Goal: Information Seeking & Learning: Learn about a topic

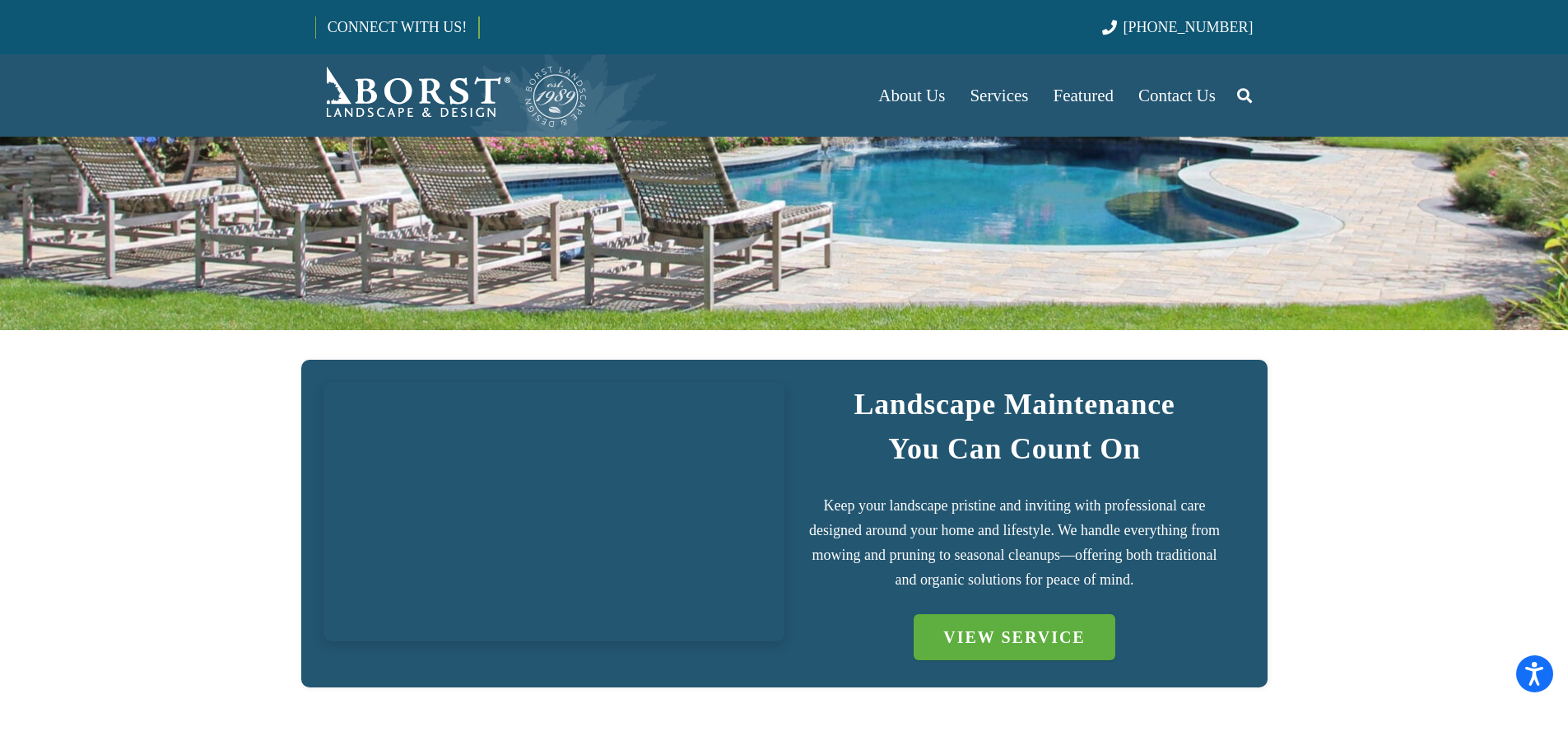
scroll to position [247, 0]
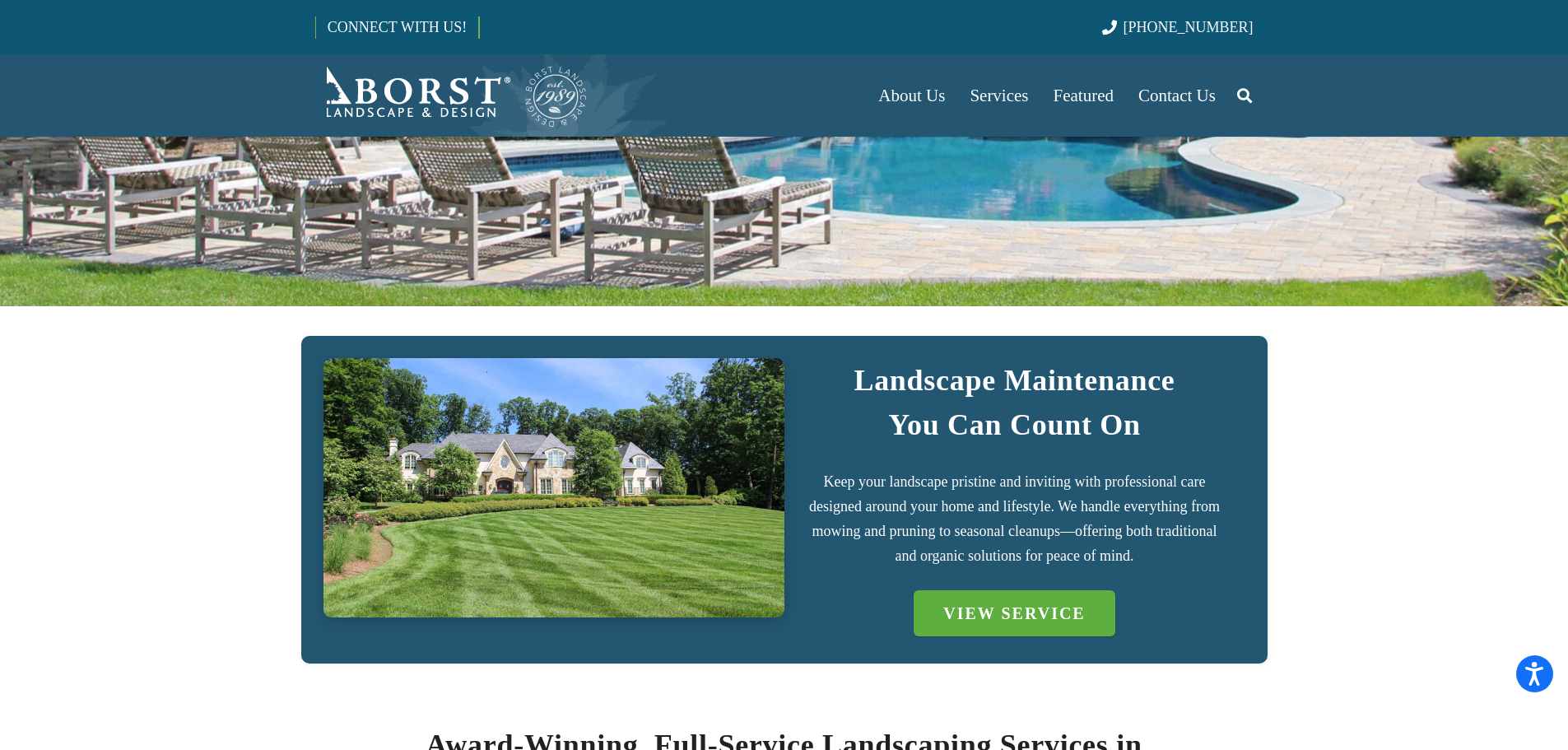
click at [721, 535] on img "IMG_7723 (1)" at bounding box center [554, 488] width 461 height 260
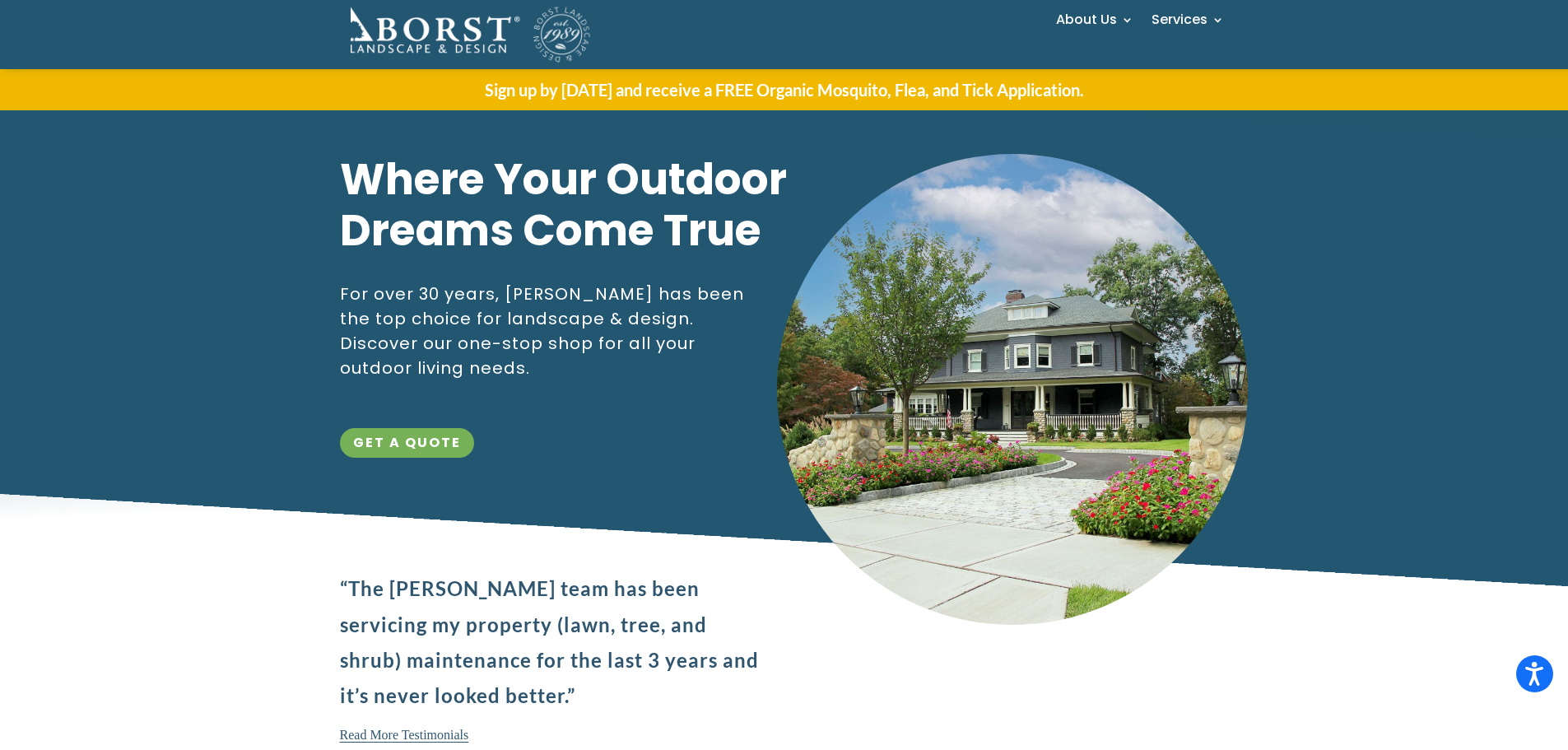
scroll to position [82, 0]
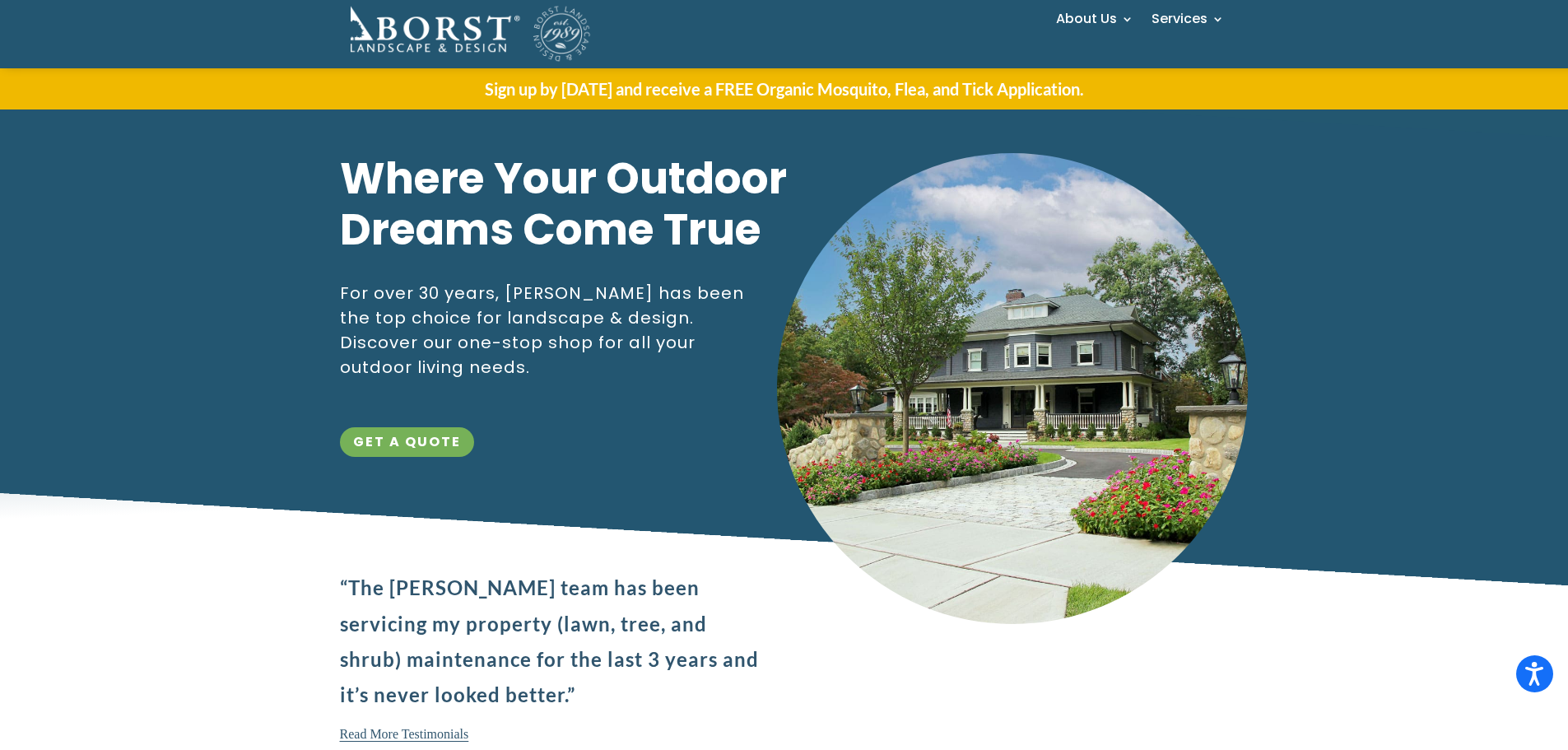
click at [1132, 378] on img at bounding box center [1012, 389] width 470 height 471
drag, startPoint x: 817, startPoint y: 135, endPoint x: 1070, endPoint y: 444, distance: 399.4
click at [1070, 444] on div "Where Your Outdoor Dreams Come True For over 30 years, Borst has been the top c…" at bounding box center [784, 452] width 889 height 652
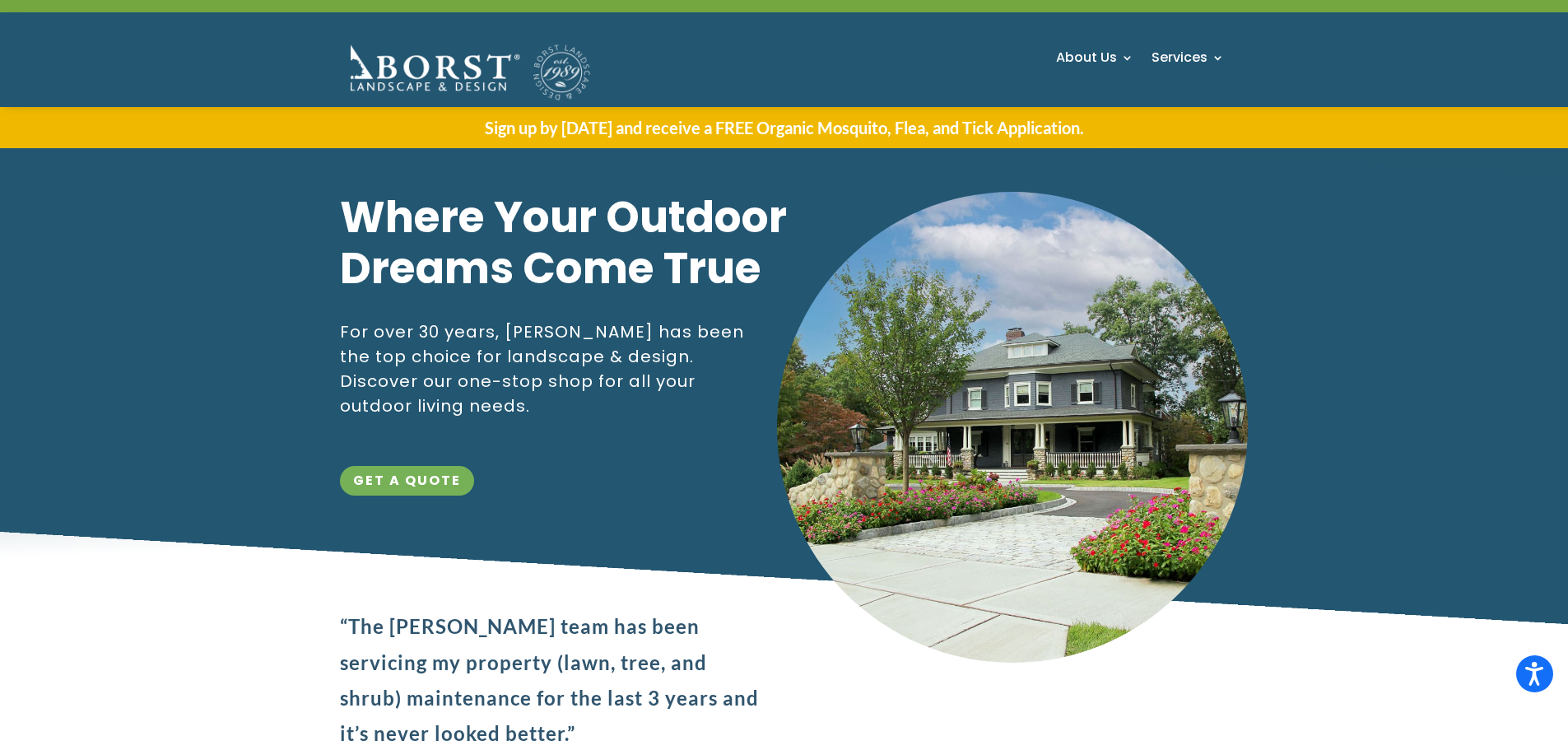
scroll to position [0, 0]
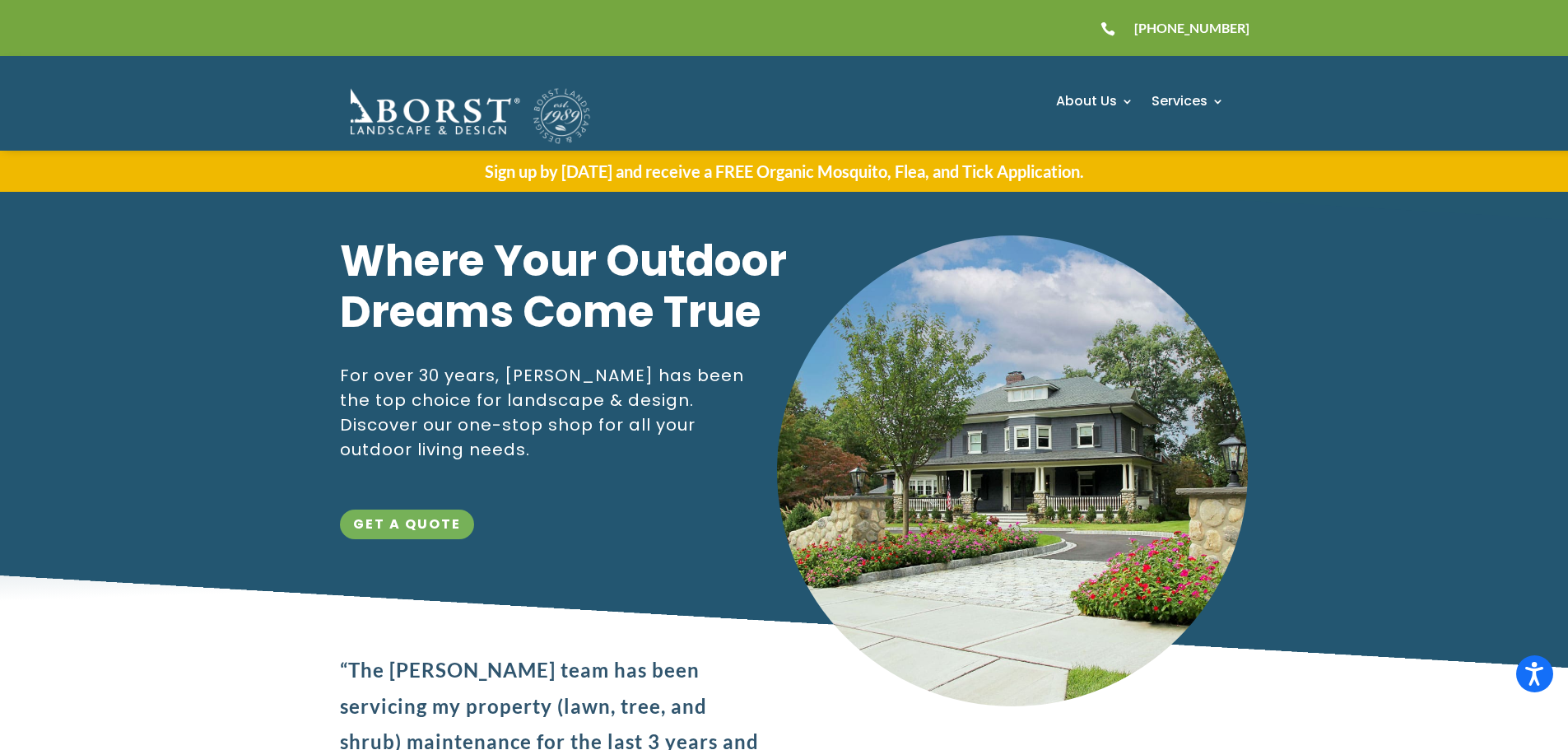
click at [1286, 249] on div "Where Your Outdoor Dreams Come True For over 30 years, Borst has been the top c…" at bounding box center [784, 430] width 1596 height 477
click at [389, 108] on img at bounding box center [466, 115] width 252 height 61
click at [418, 108] on img at bounding box center [466, 115] width 252 height 61
click at [420, 108] on img at bounding box center [466, 115] width 252 height 61
click at [452, 120] on img at bounding box center [466, 115] width 252 height 61
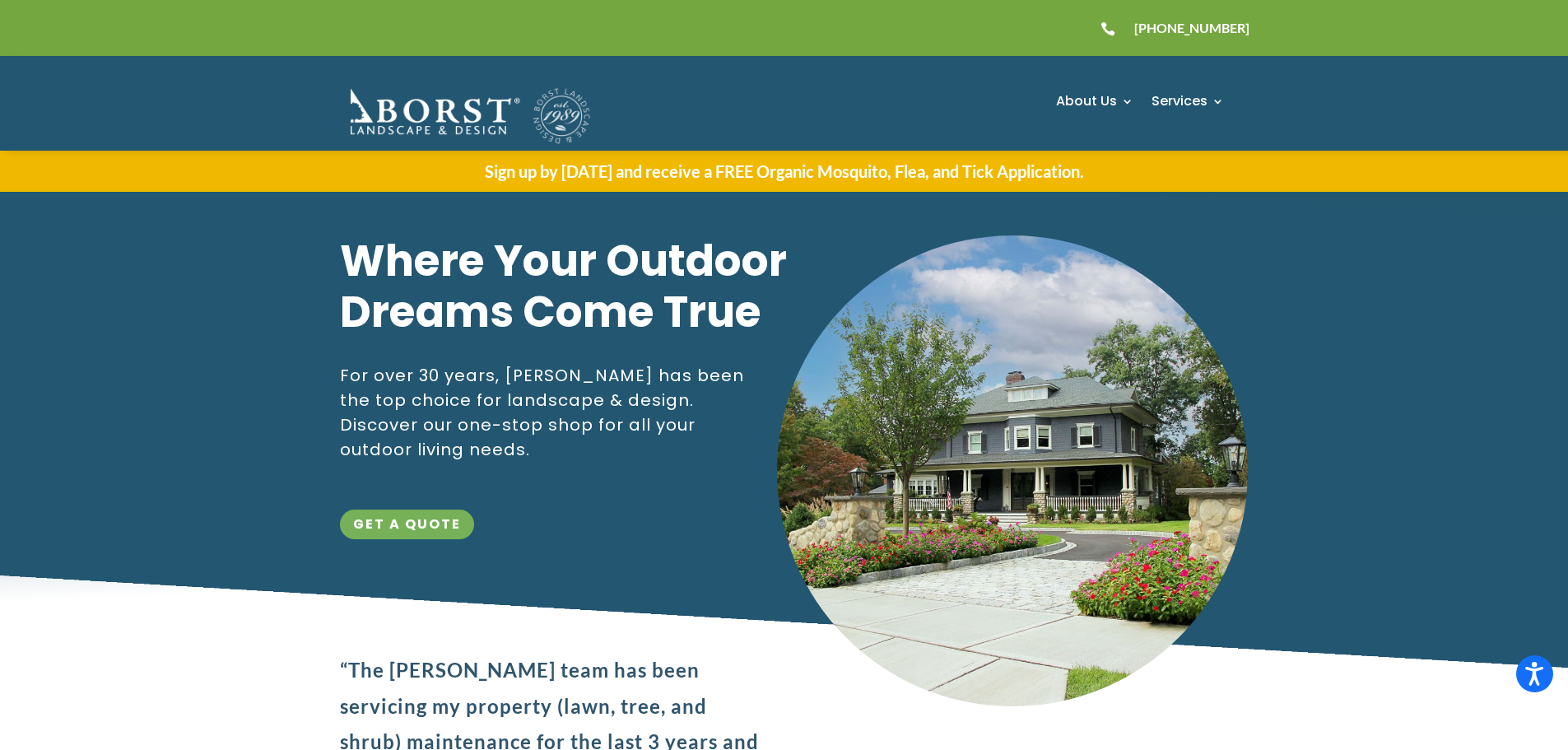
click at [452, 120] on img at bounding box center [466, 115] width 252 height 61
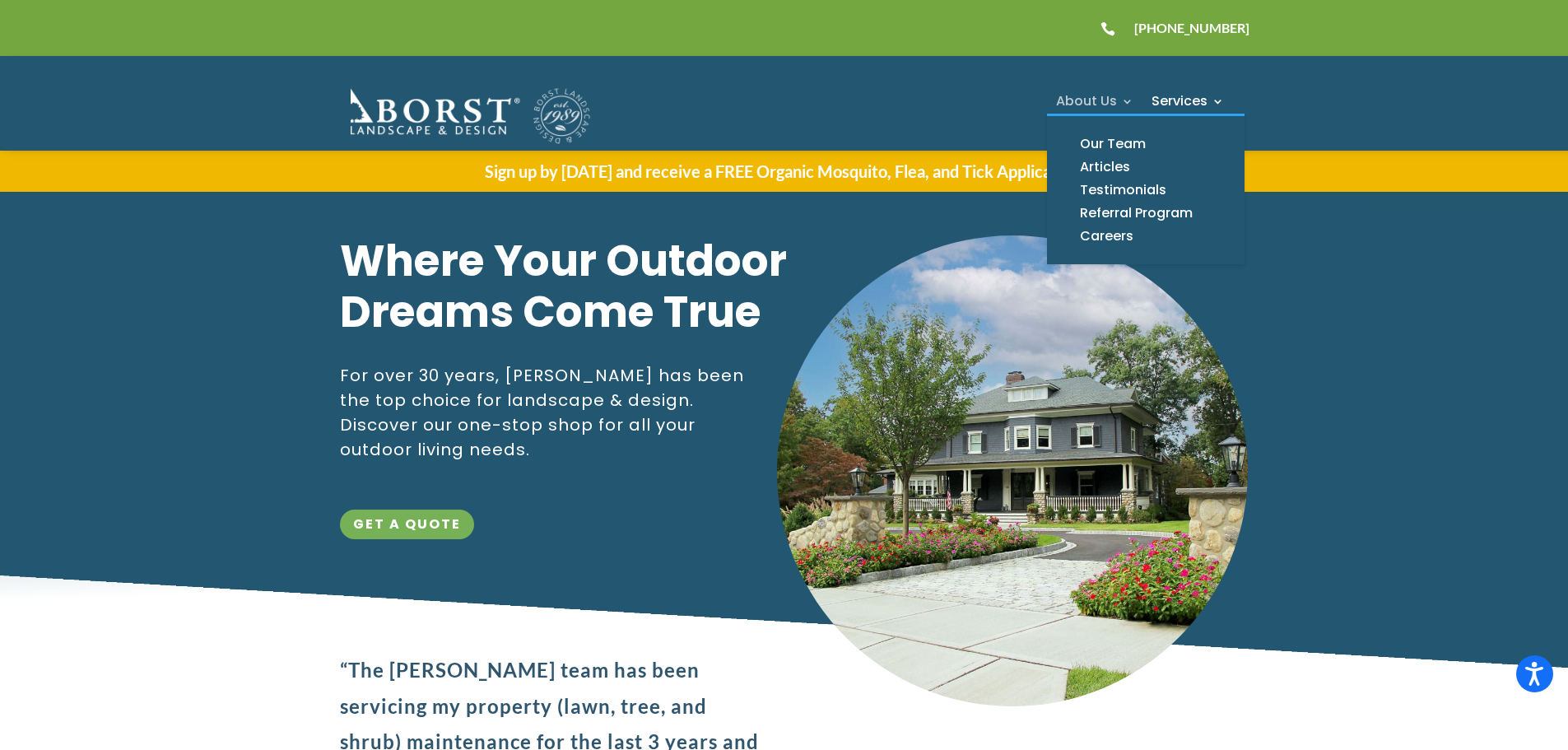
click at [1078, 104] on link "About Us" at bounding box center [1095, 104] width 77 height 20
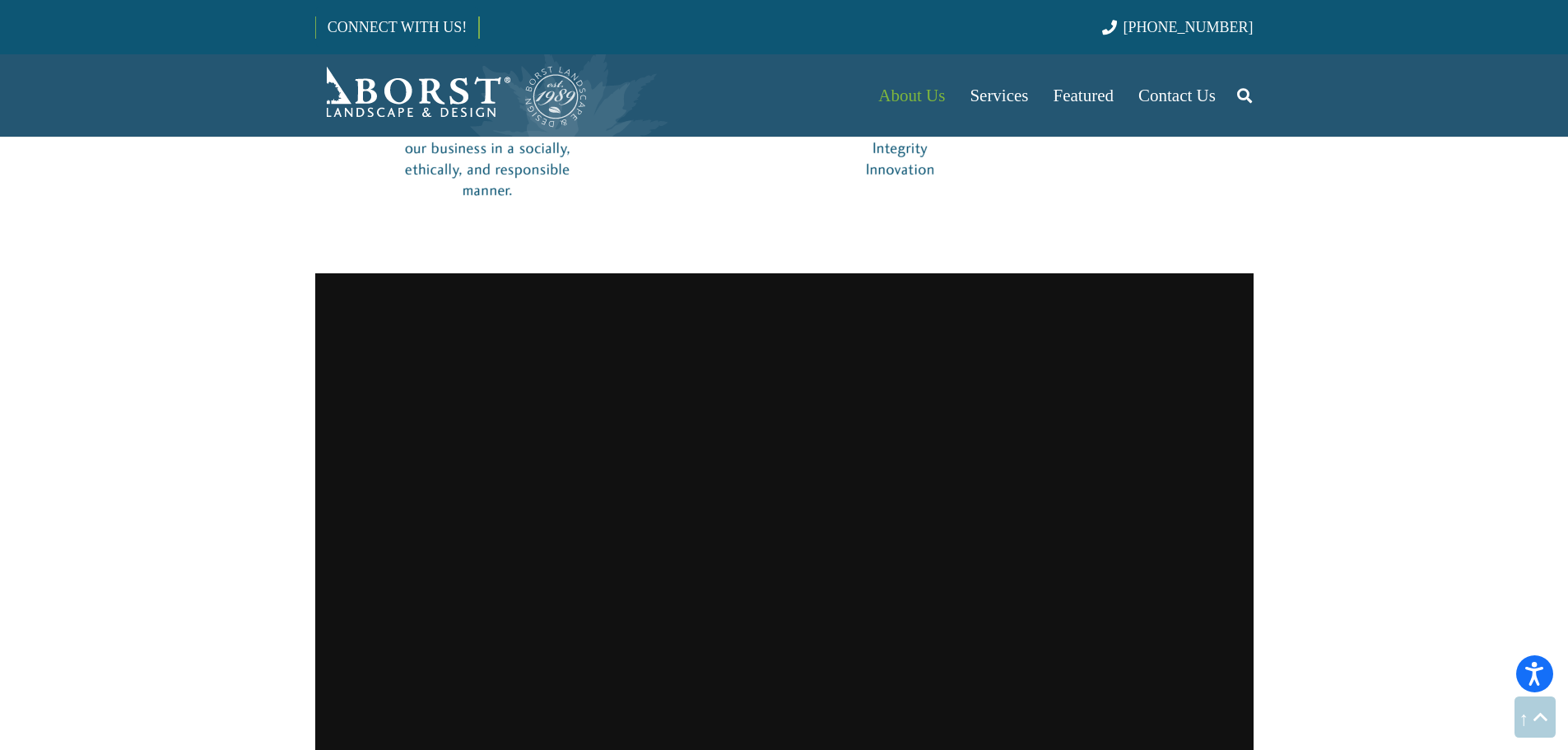
scroll to position [1317, 0]
click at [610, 89] on div at bounding box center [521, 95] width 412 height 66
click at [478, 94] on img "Borst-Logo" at bounding box center [451, 95] width 273 height 66
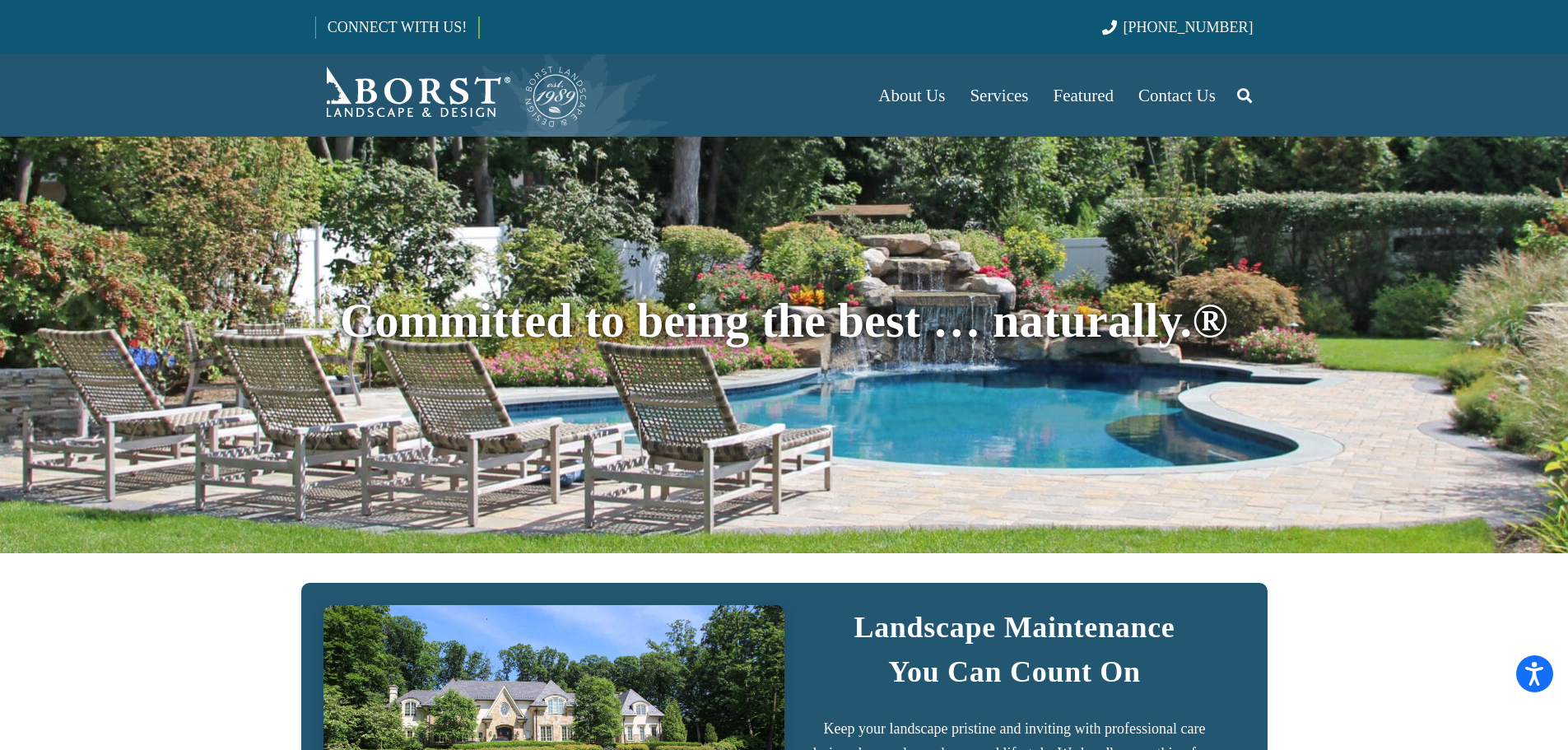
drag, startPoint x: 296, startPoint y: 55, endPoint x: 470, endPoint y: 114, distance: 183.7
click at [470, 114] on div "About Us Our Team Articles Testimonials Referral Program Careers Services Lands…" at bounding box center [784, 95] width 1568 height 82
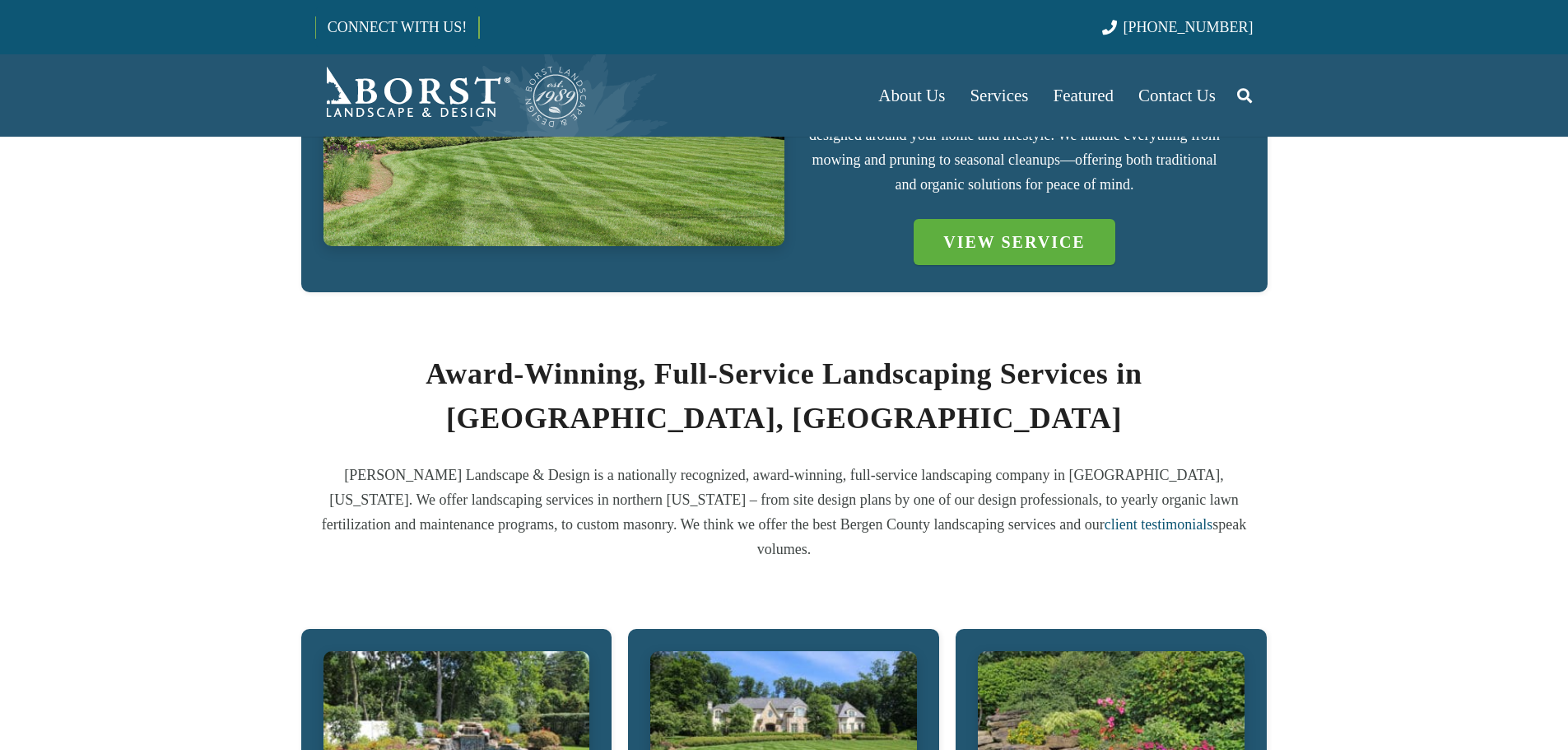
scroll to position [659, 0]
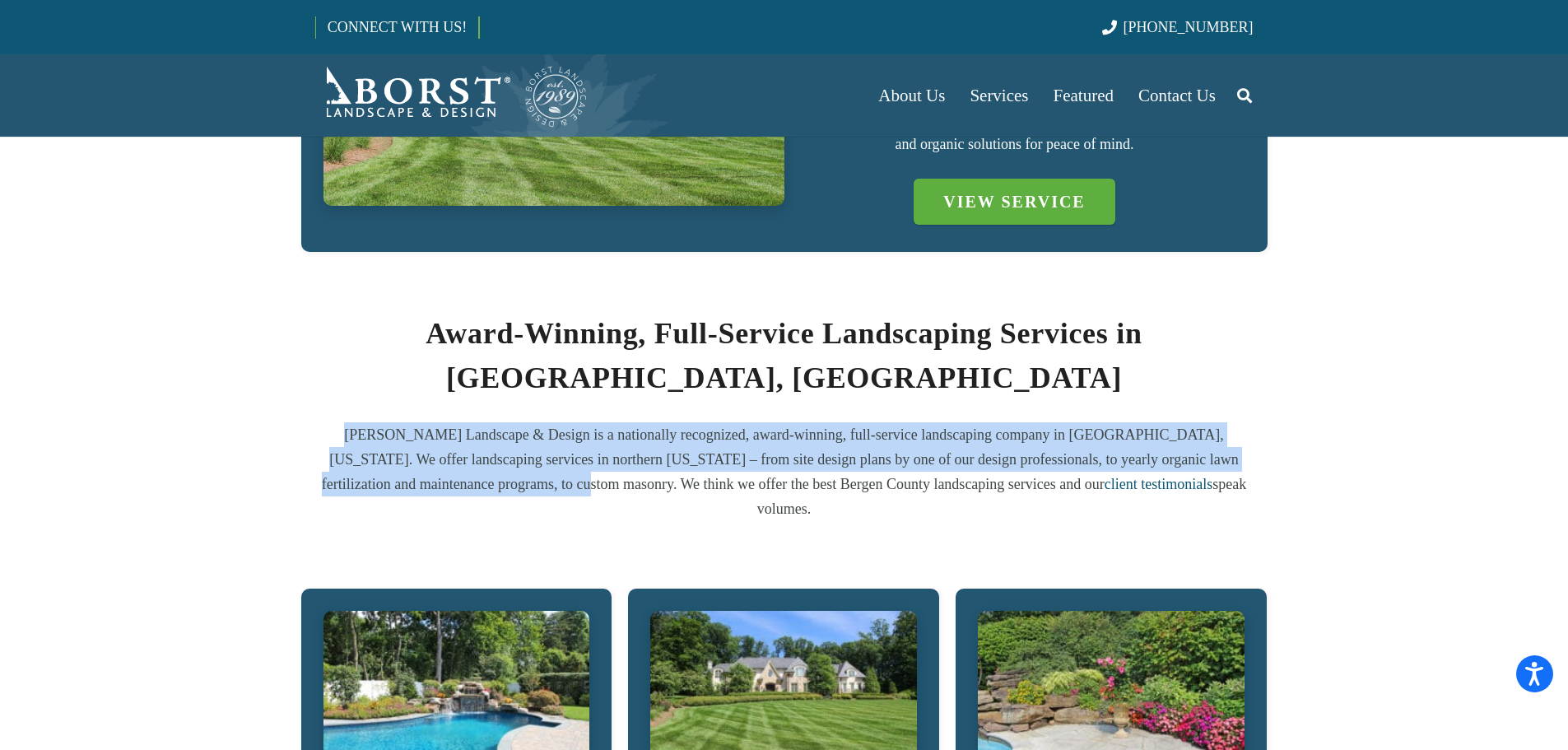
drag, startPoint x: 515, startPoint y: 485, endPoint x: 411, endPoint y: 449, distance: 110.1
click at [304, 434] on div "Award-Winning, Full-Service Landscaping Services in Bergen County, NJ Borst Lan…" at bounding box center [784, 416] width 983 height 210
copy p "Borst Landscape & Design is a nationally recognized, award-winning, full-servic…"
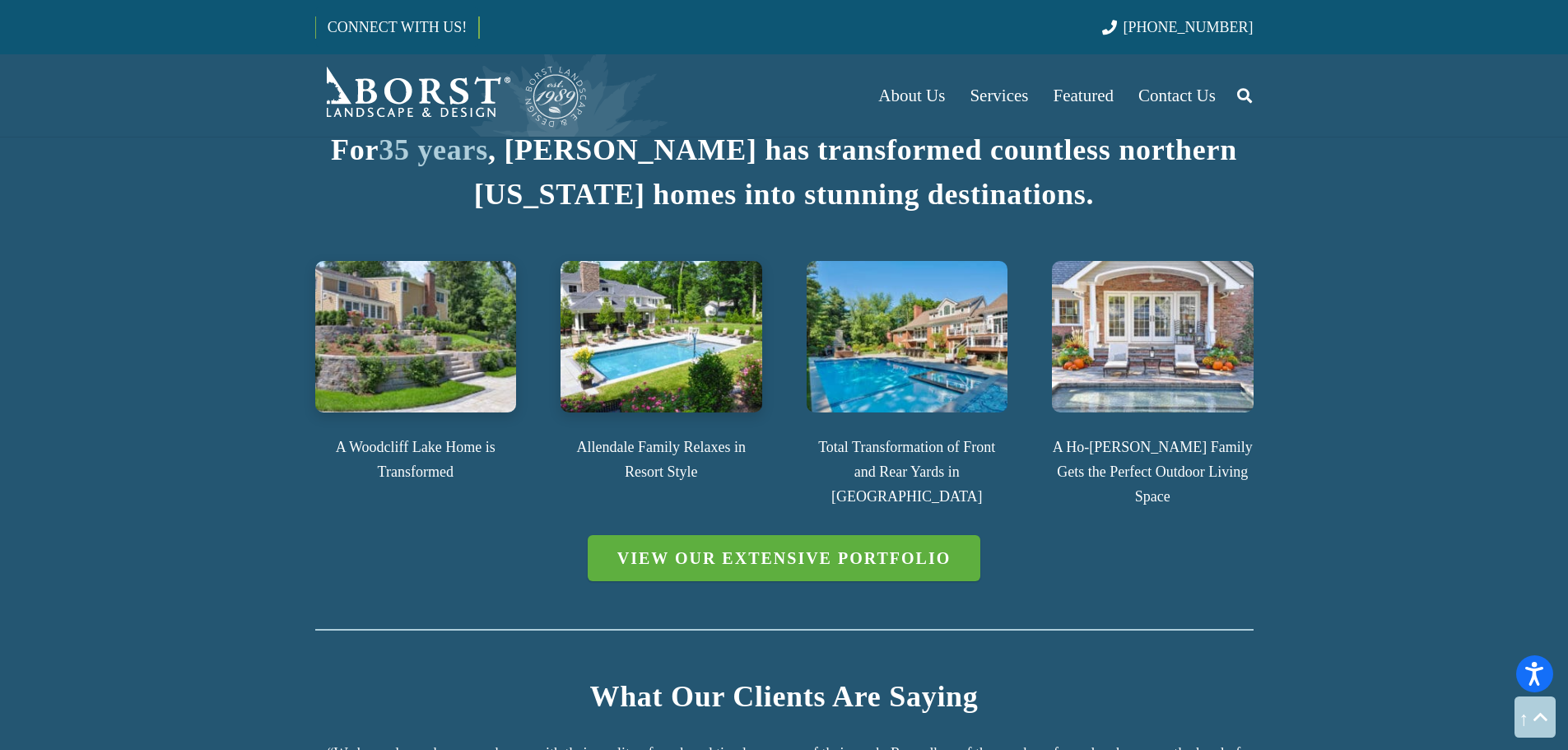
scroll to position [2141, 0]
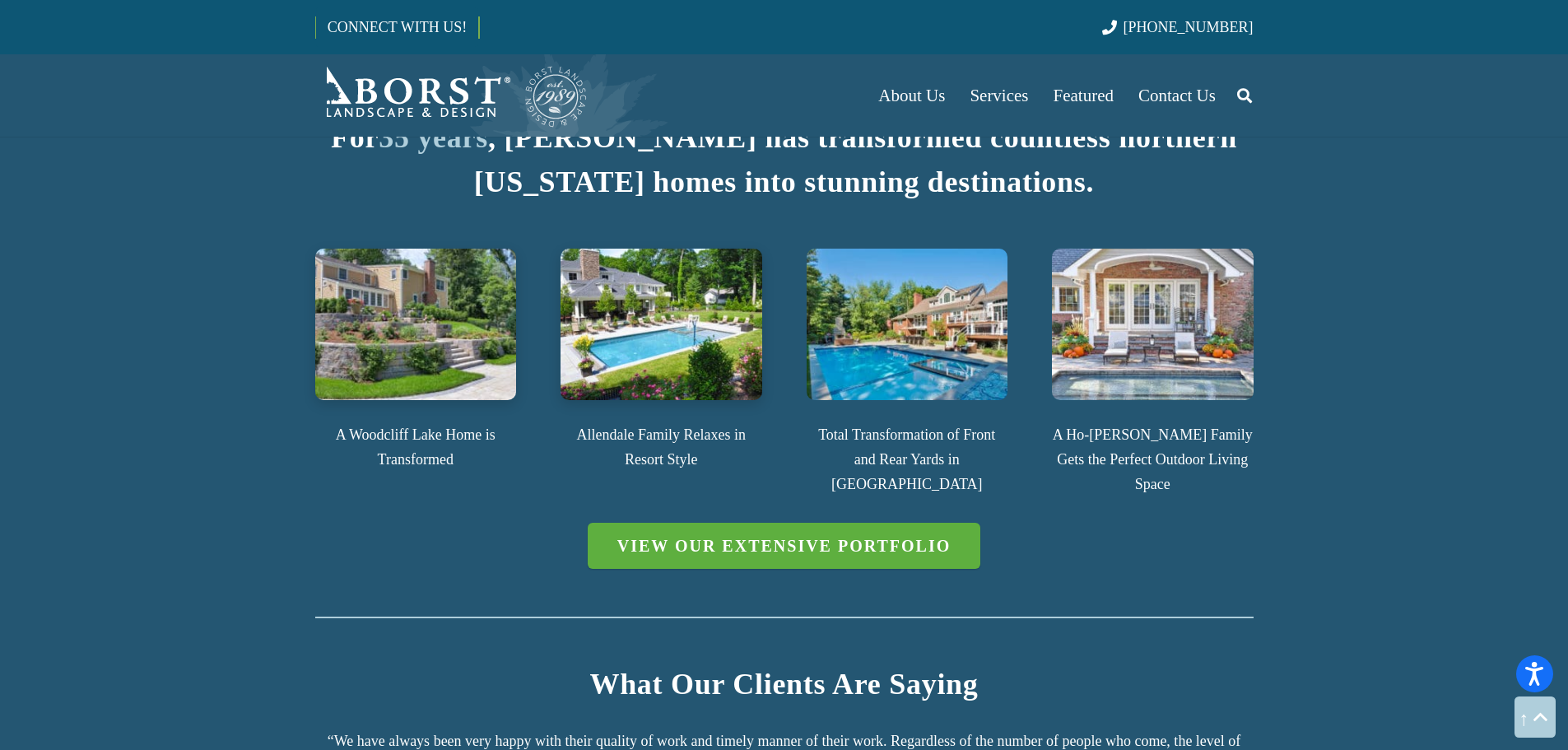
click at [907, 339] on img at bounding box center [907, 324] width 201 height 151
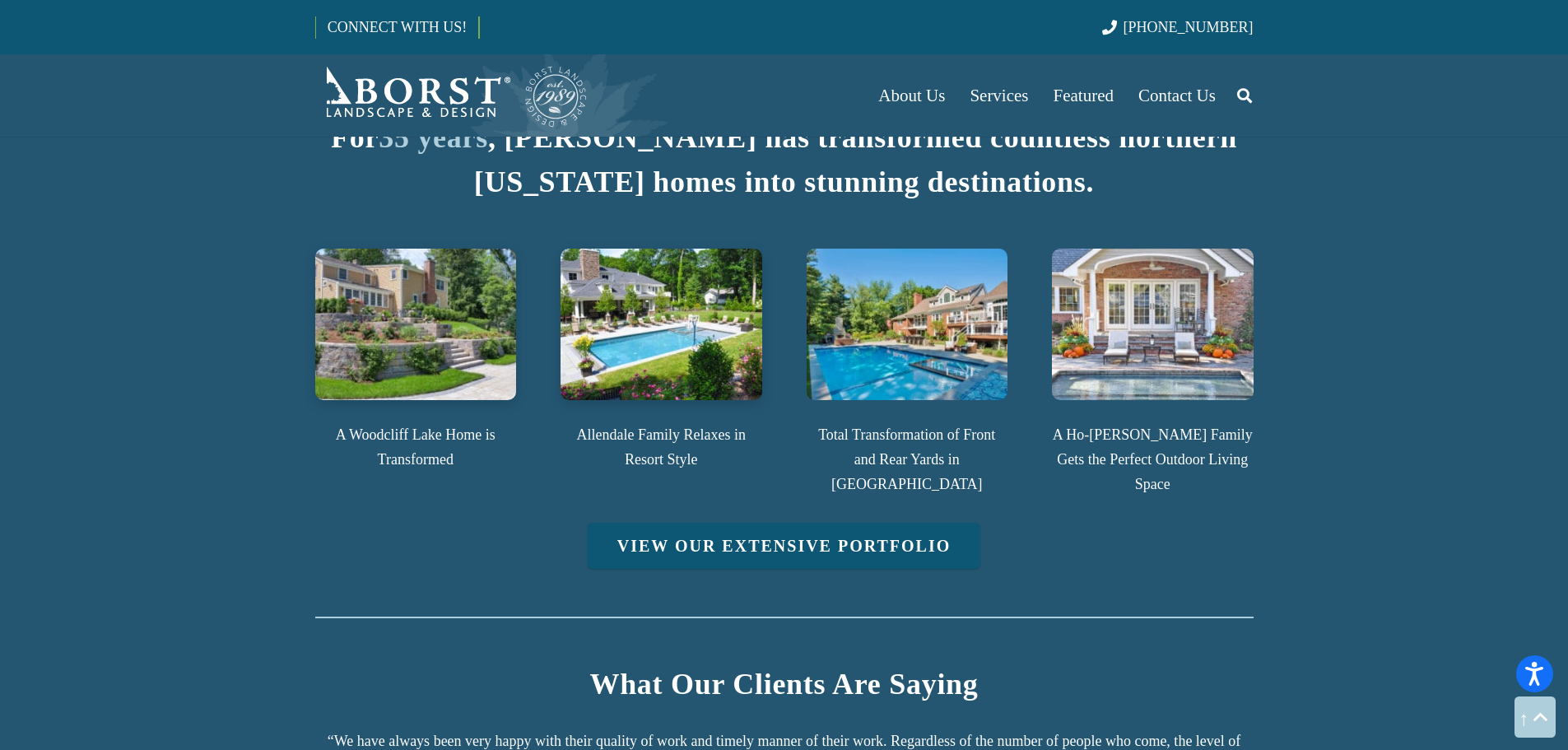
click at [846, 523] on link "View Our Extensive Portfolio" at bounding box center [784, 546] width 393 height 46
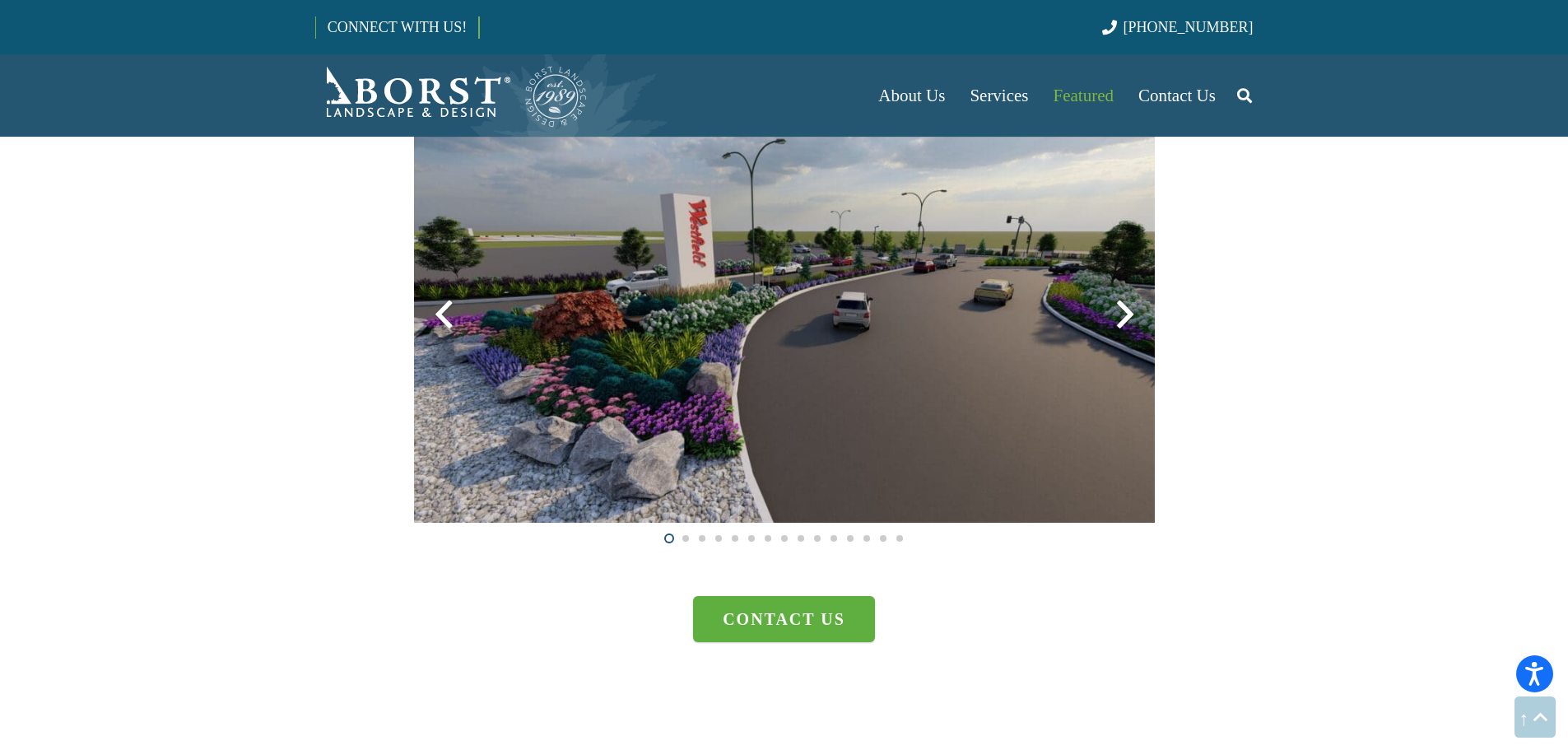
scroll to position [4282, 0]
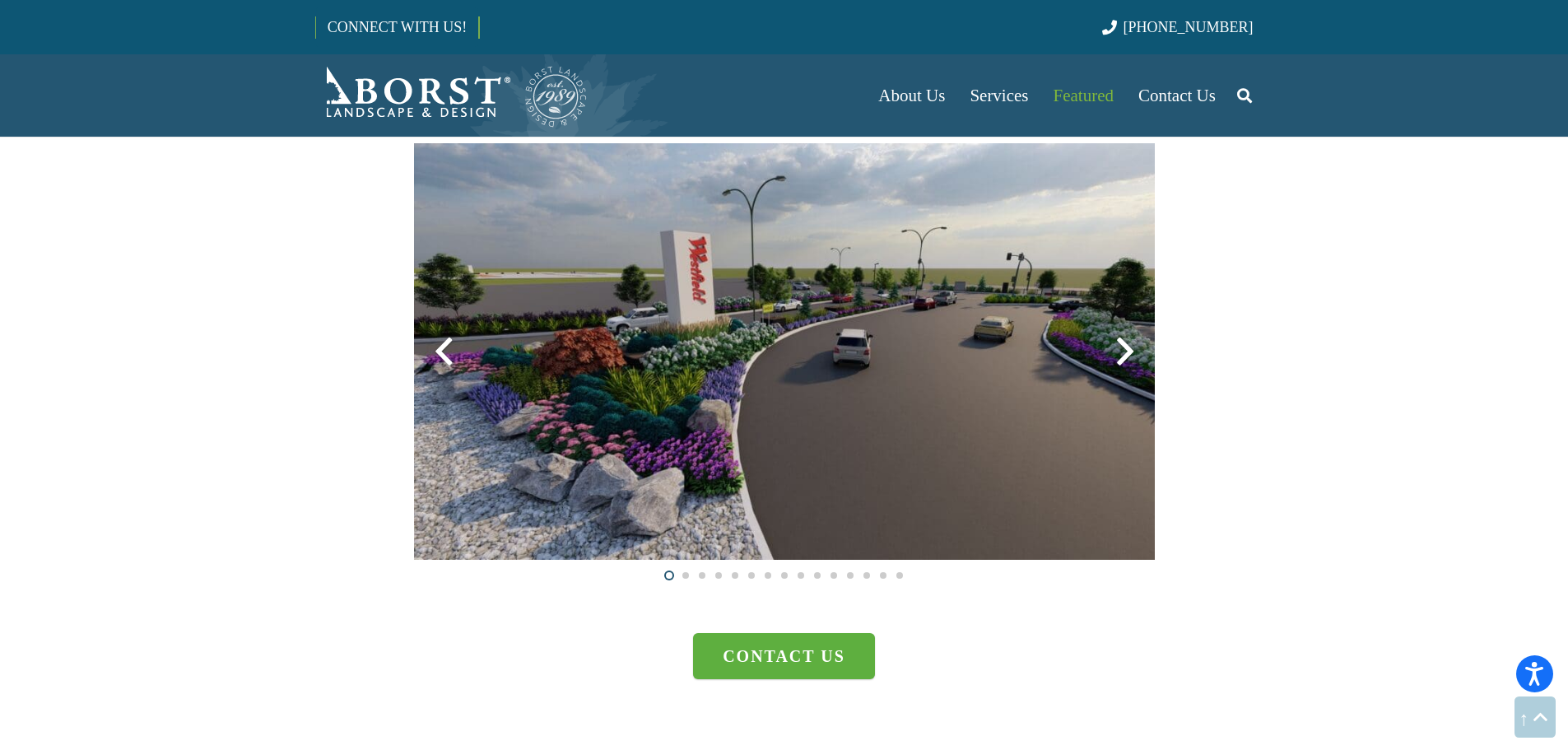
click at [1128, 353] on div at bounding box center [1125, 351] width 59 height 59
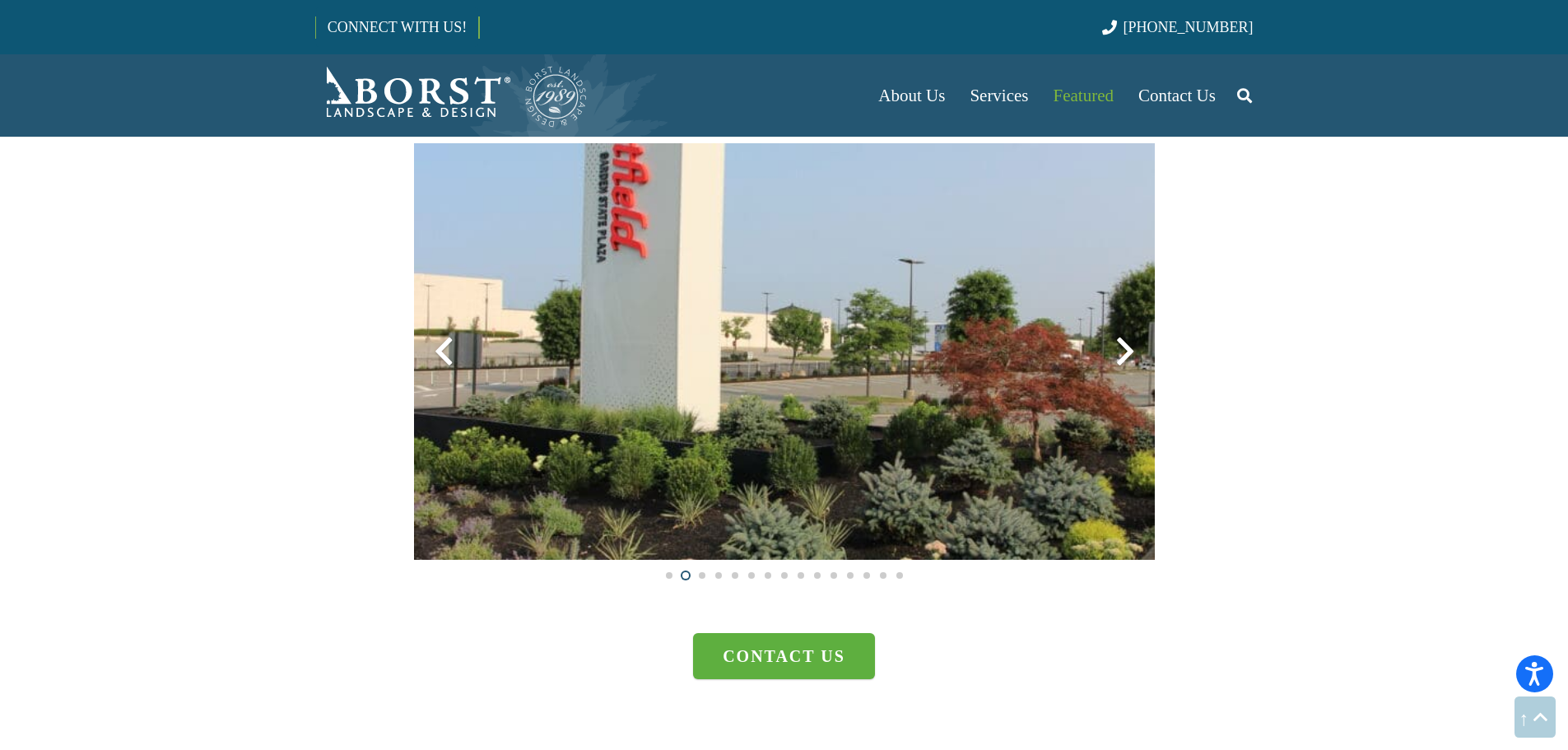
click at [1128, 353] on div at bounding box center [1125, 351] width 59 height 59
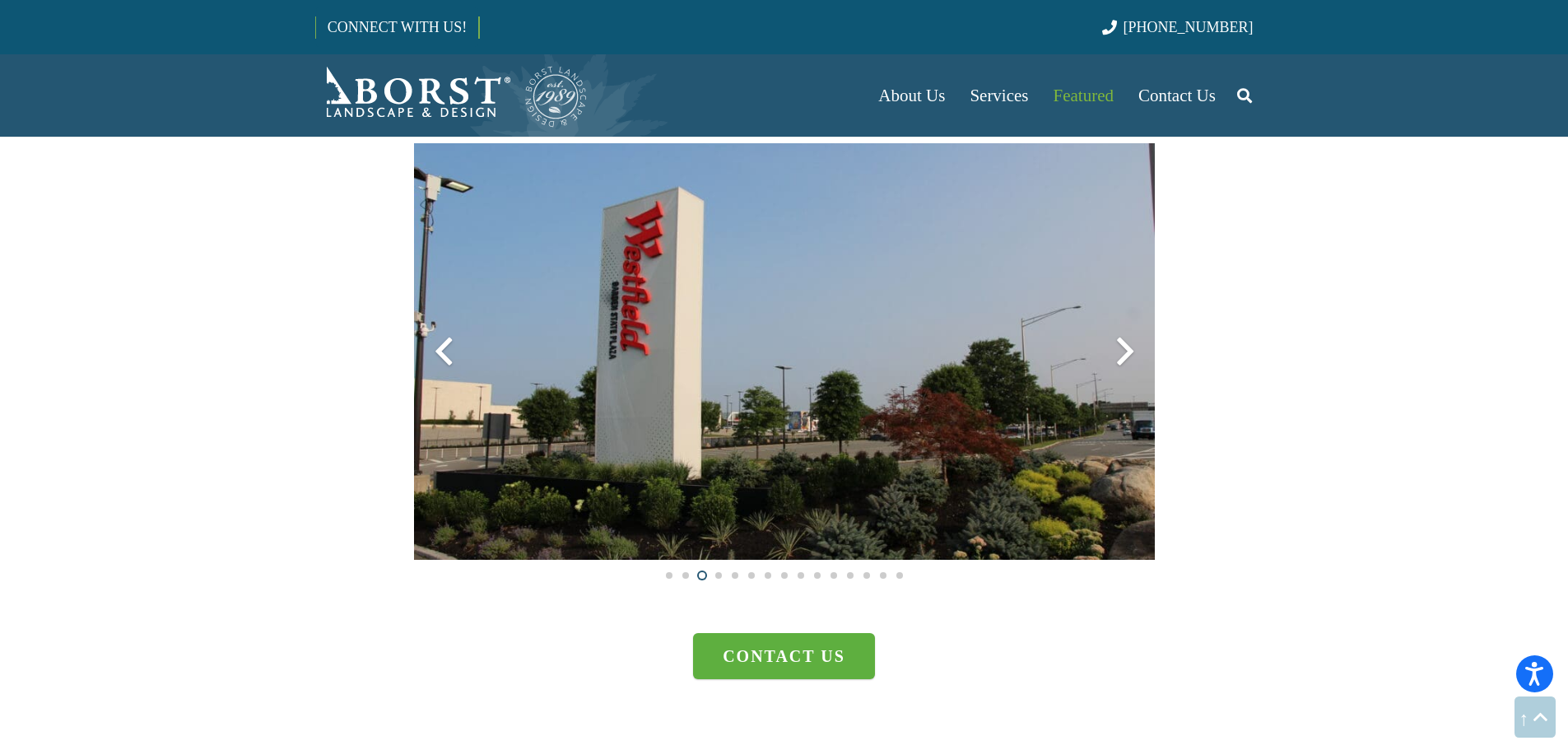
click at [1128, 353] on div at bounding box center [1125, 351] width 59 height 59
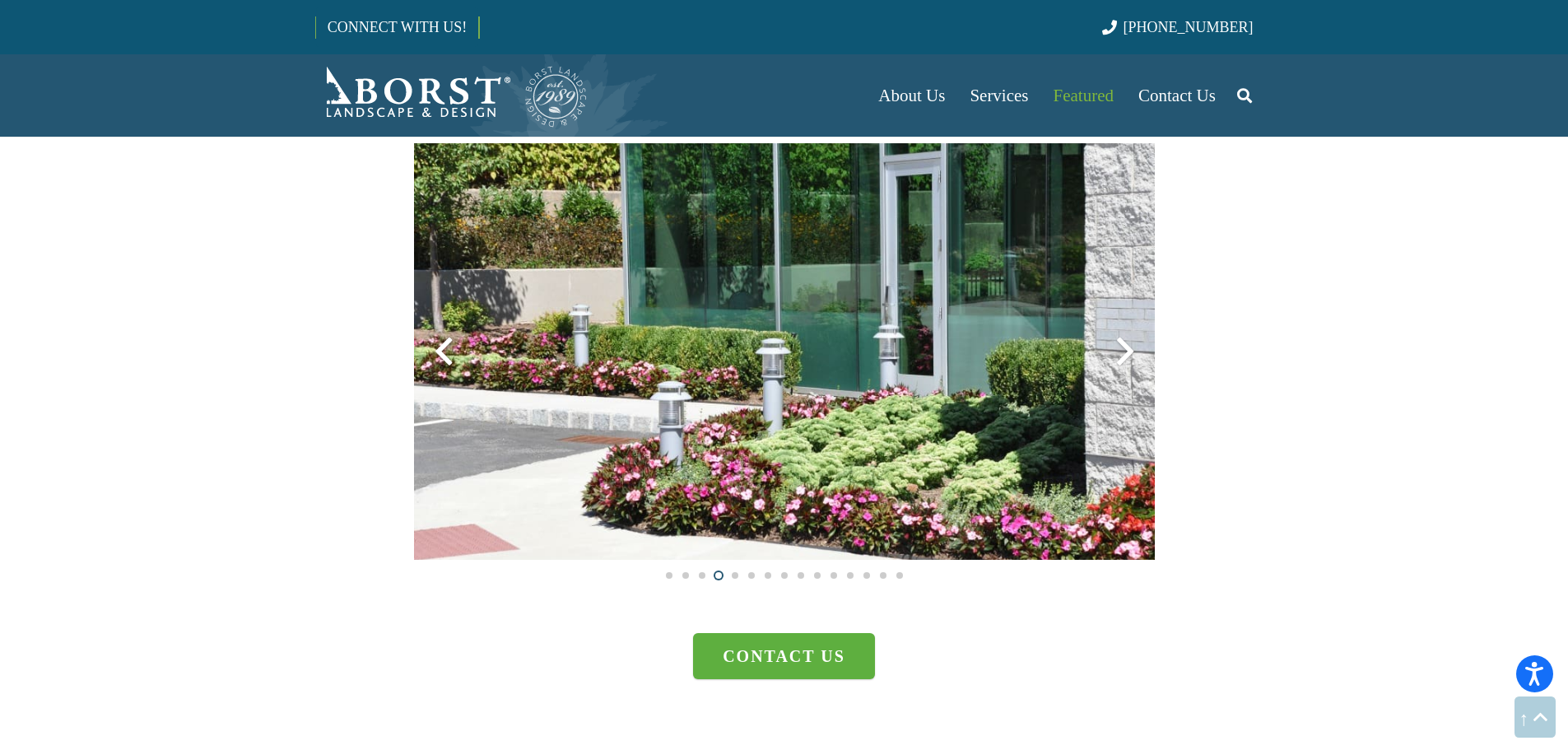
click at [1128, 353] on div at bounding box center [1125, 351] width 59 height 59
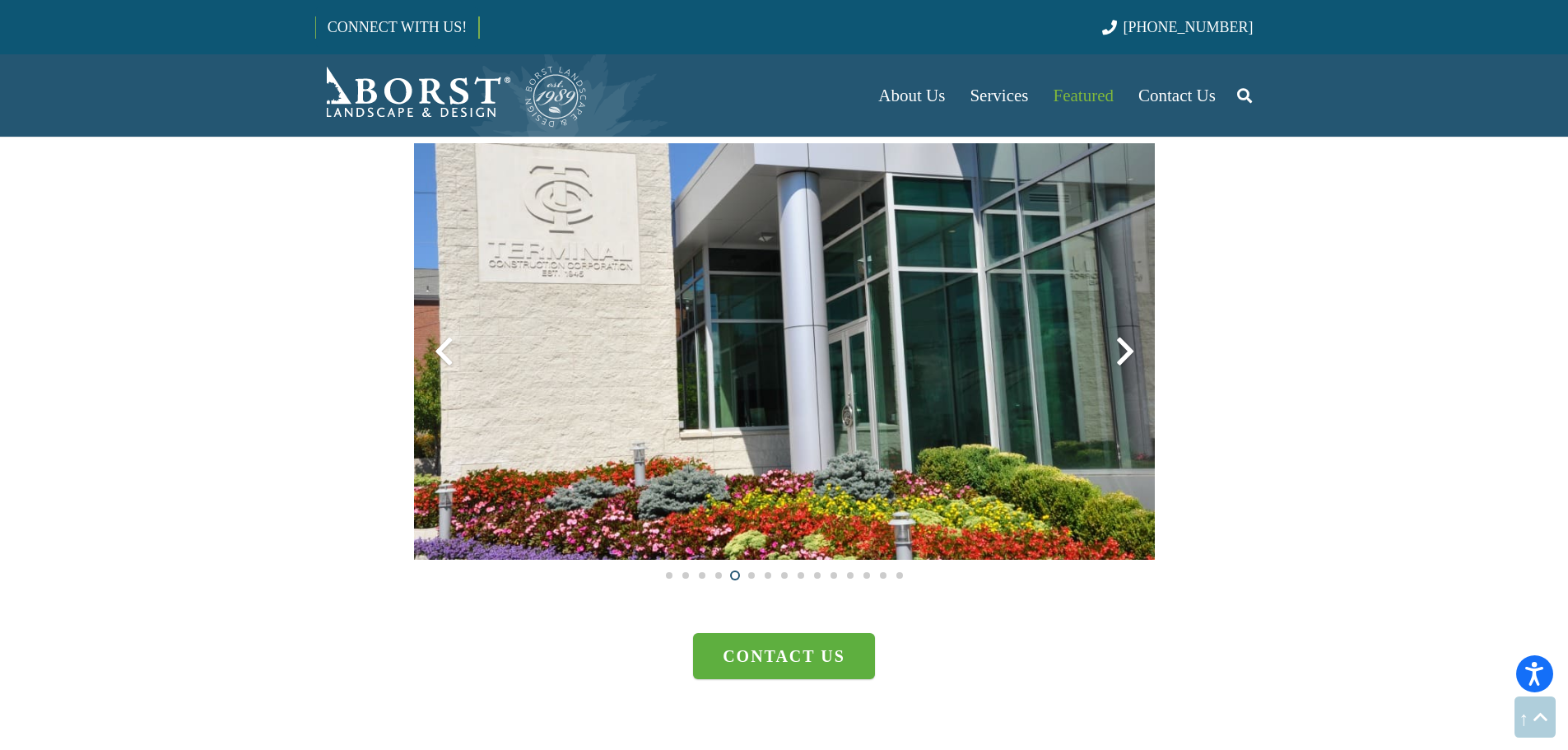
click at [1128, 353] on div at bounding box center [1125, 351] width 59 height 59
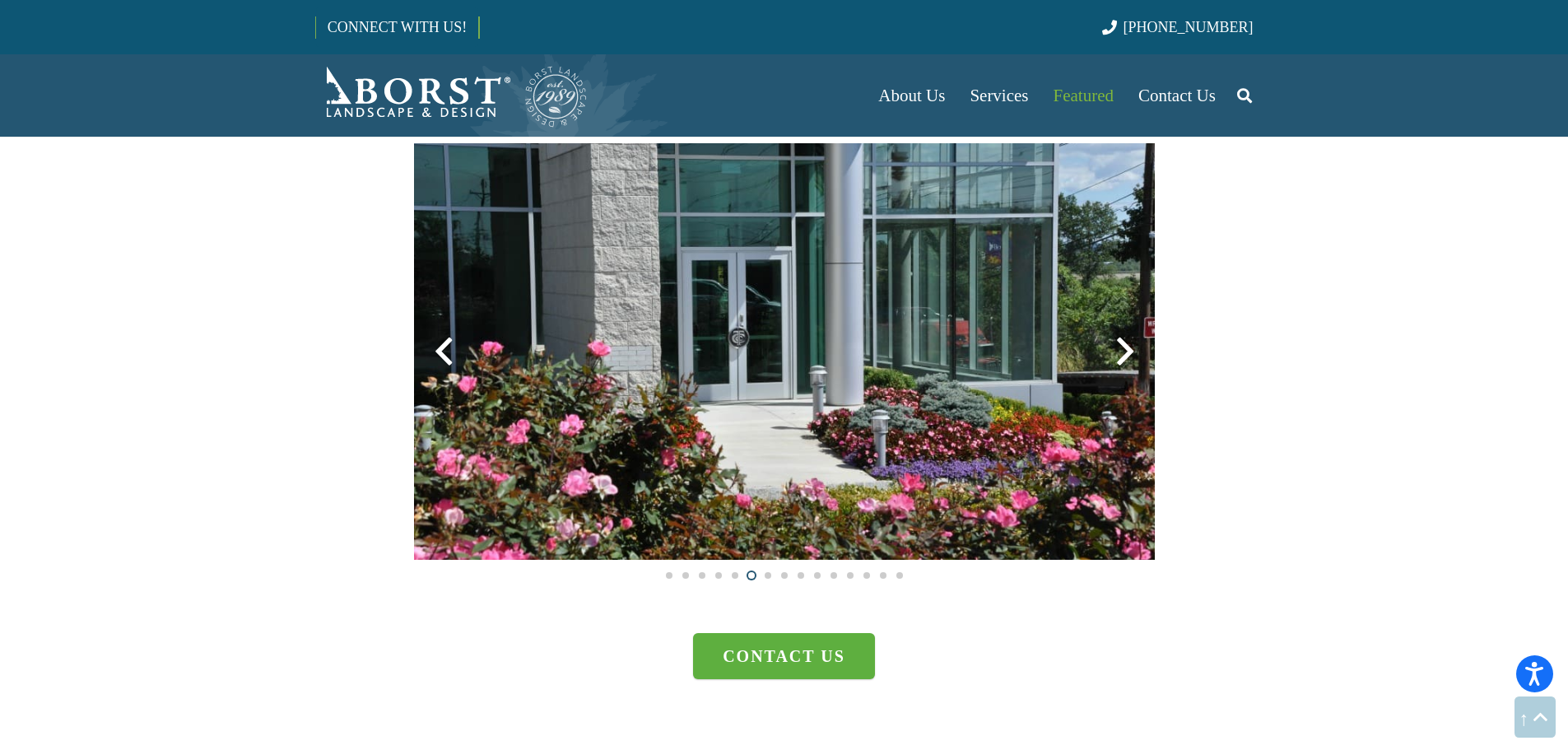
click at [1128, 352] on div at bounding box center [1125, 351] width 59 height 59
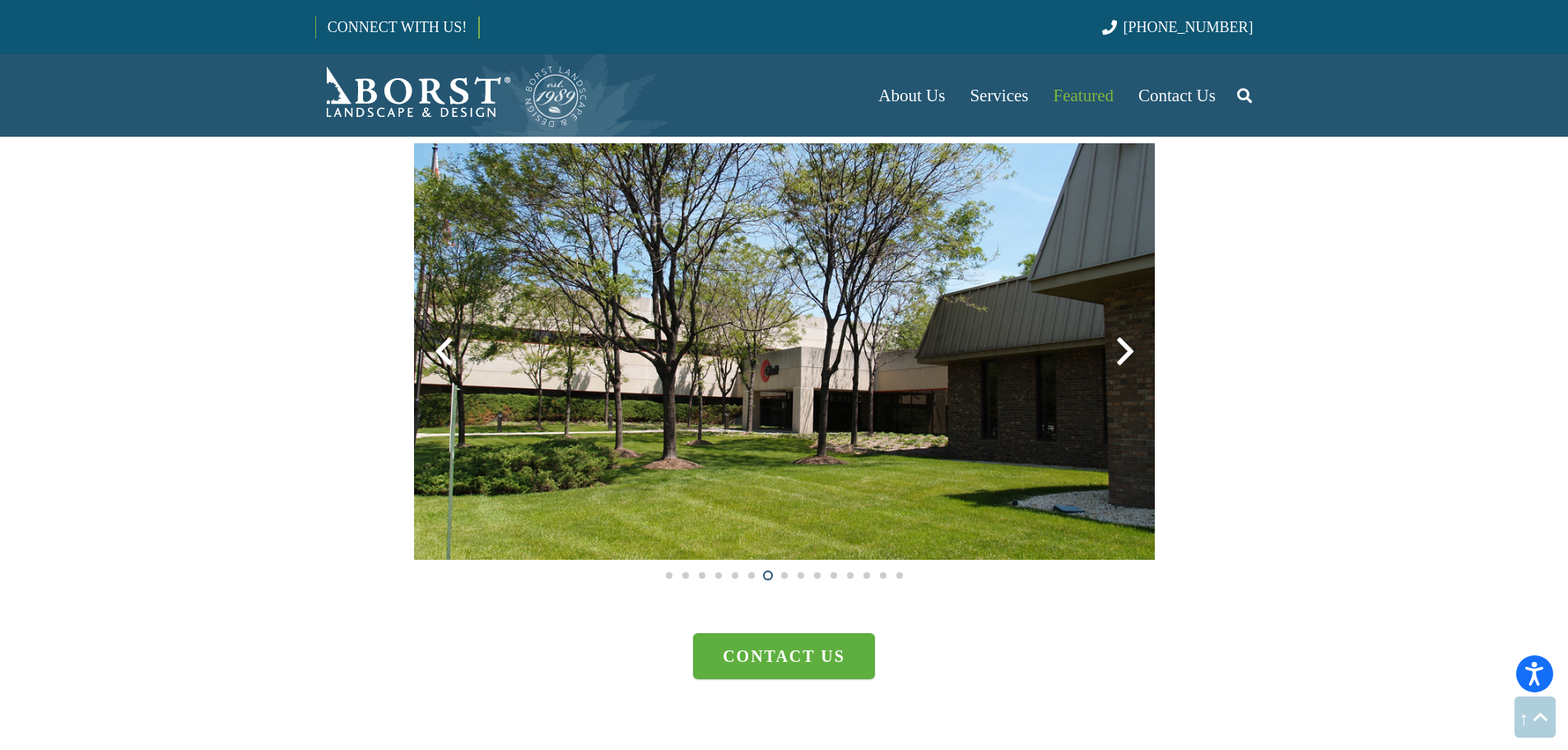
click at [1128, 352] on div at bounding box center [1125, 351] width 59 height 59
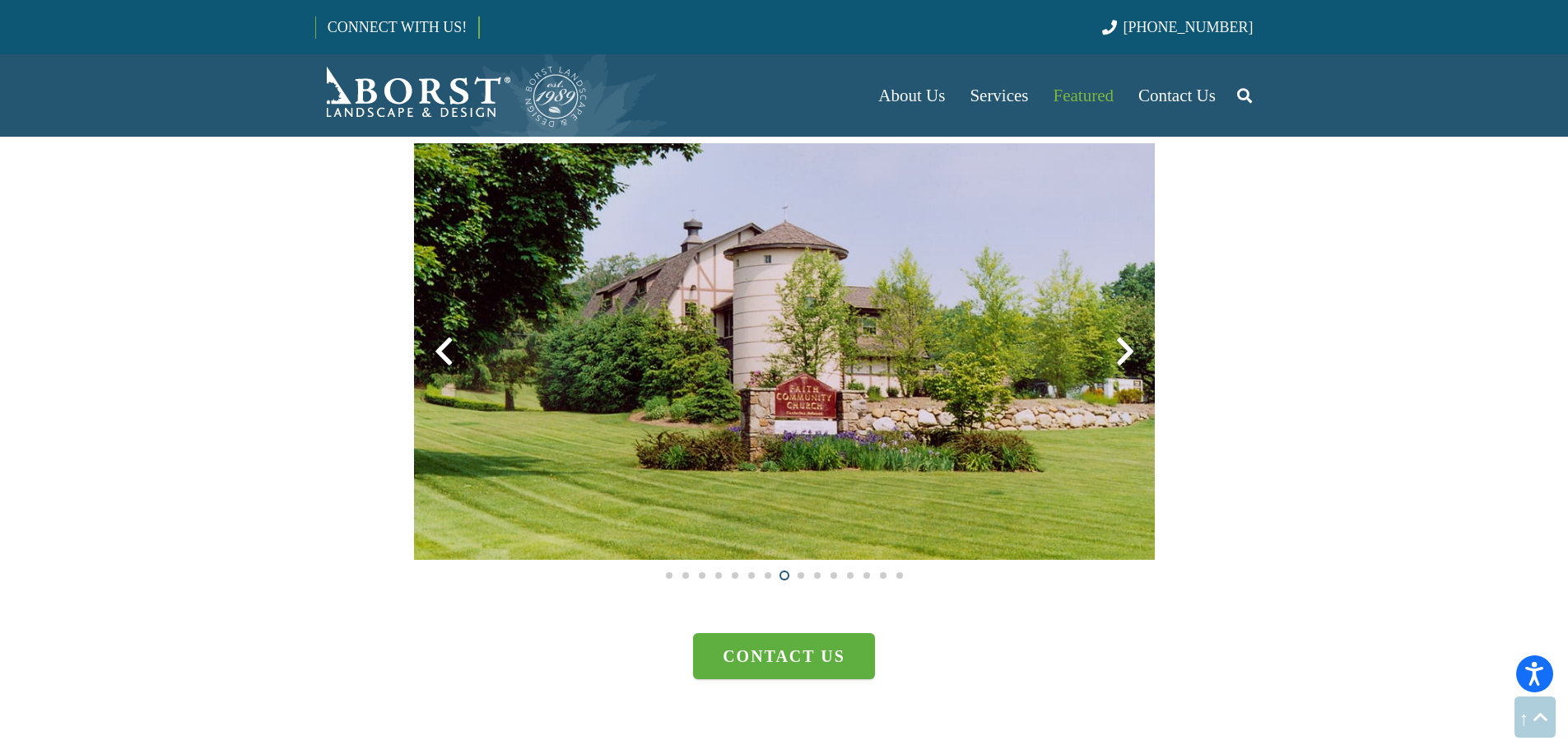
click at [1128, 352] on div at bounding box center [1125, 351] width 59 height 59
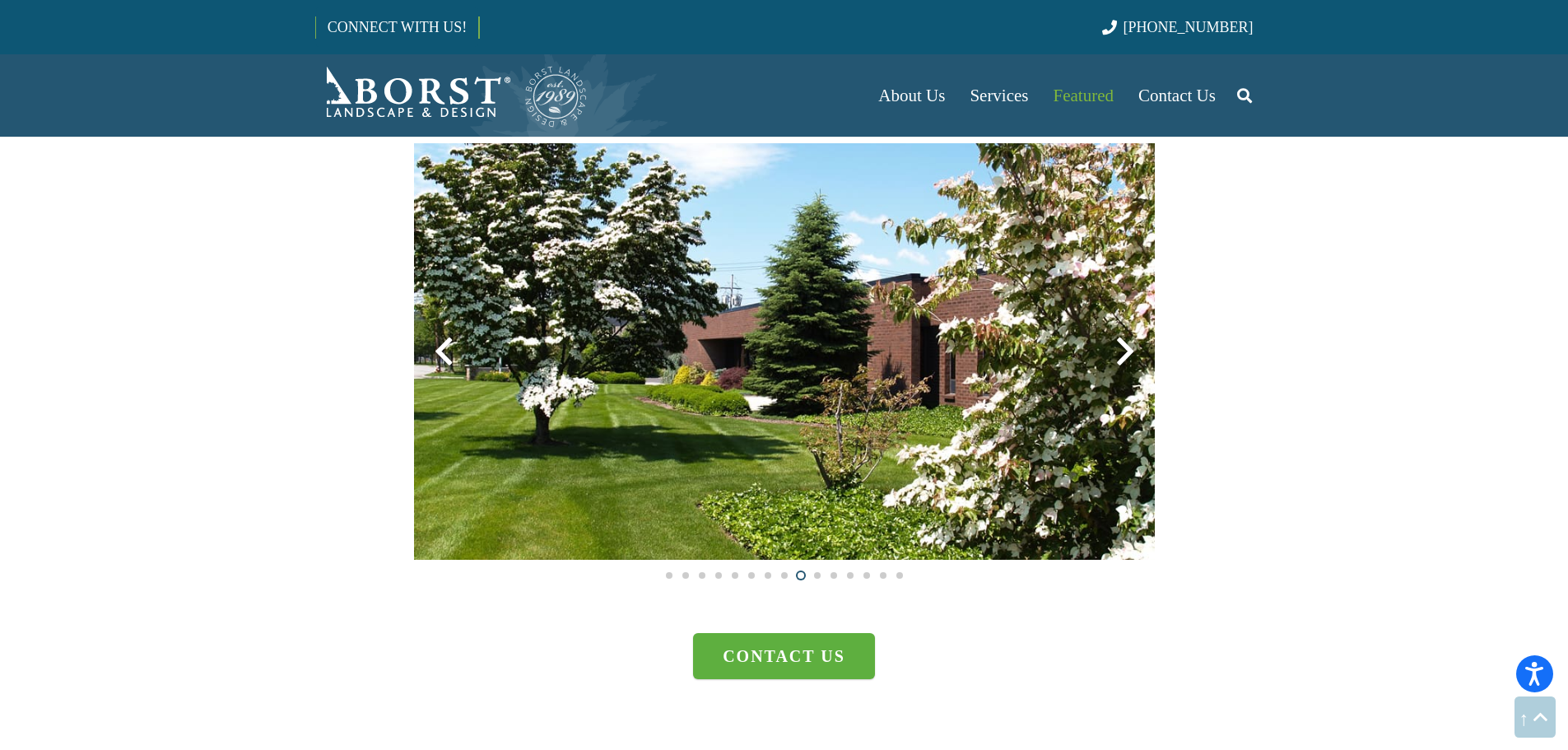
click at [1128, 352] on div at bounding box center [1125, 351] width 59 height 59
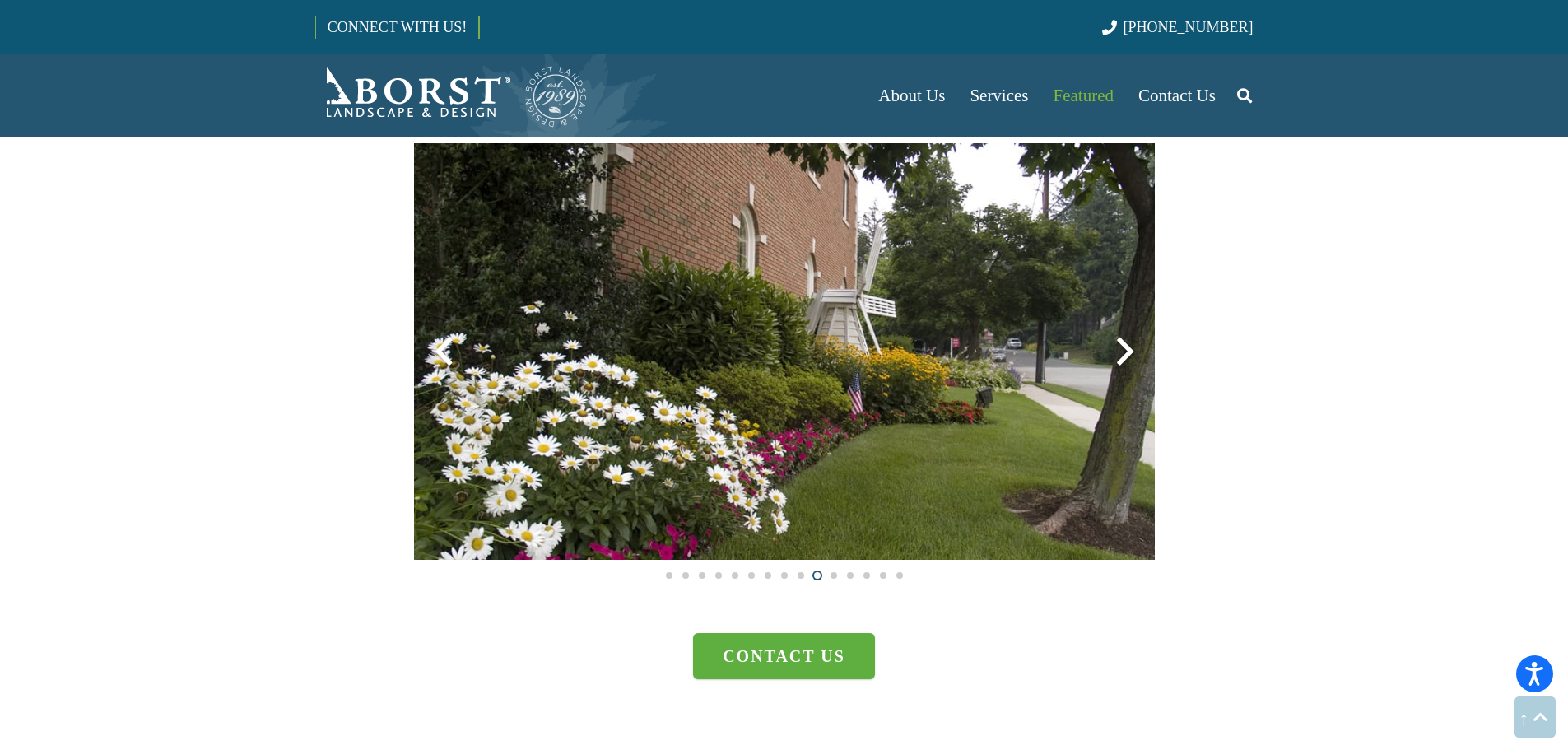
click at [1128, 352] on div at bounding box center [1125, 351] width 59 height 59
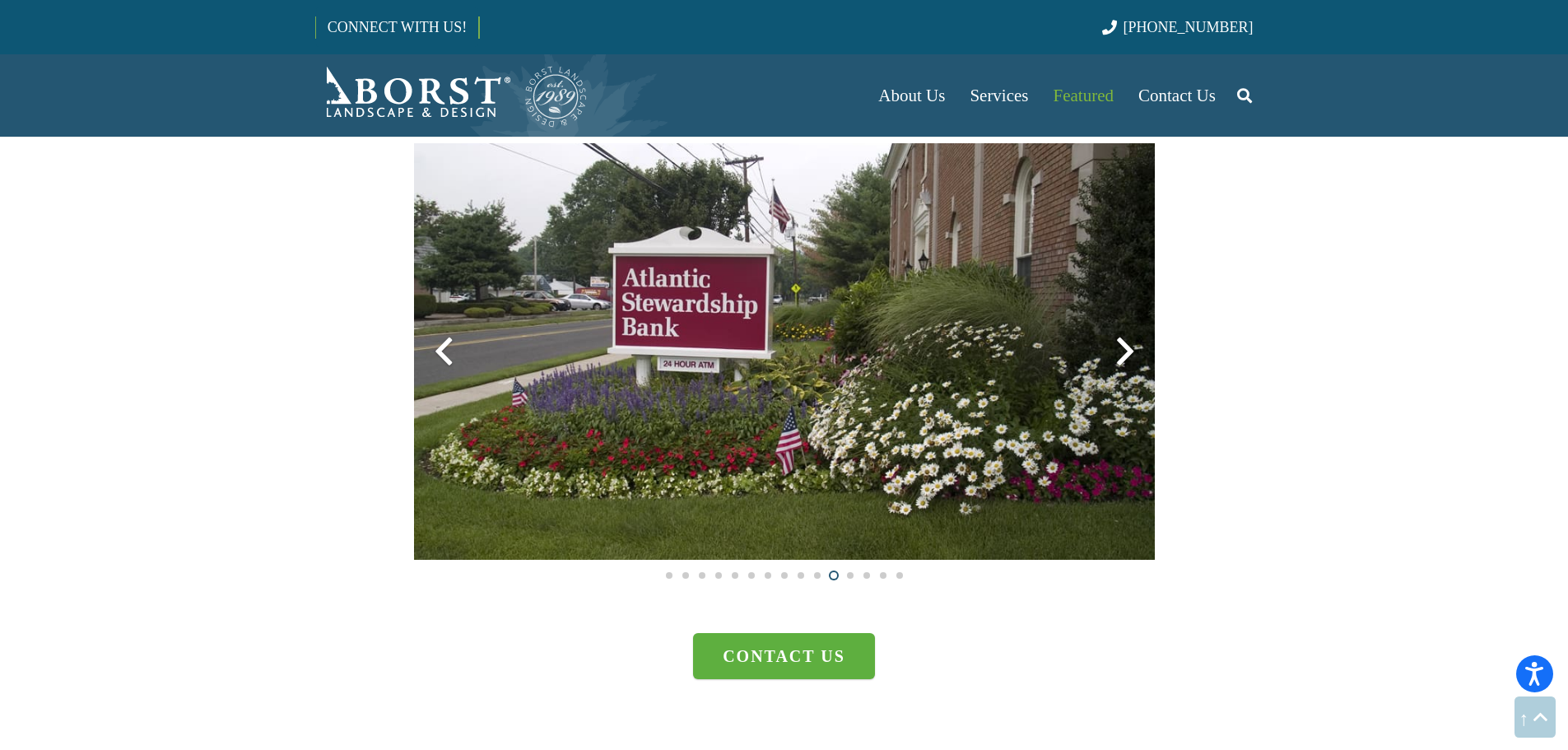
click at [1128, 352] on div at bounding box center [1125, 351] width 59 height 59
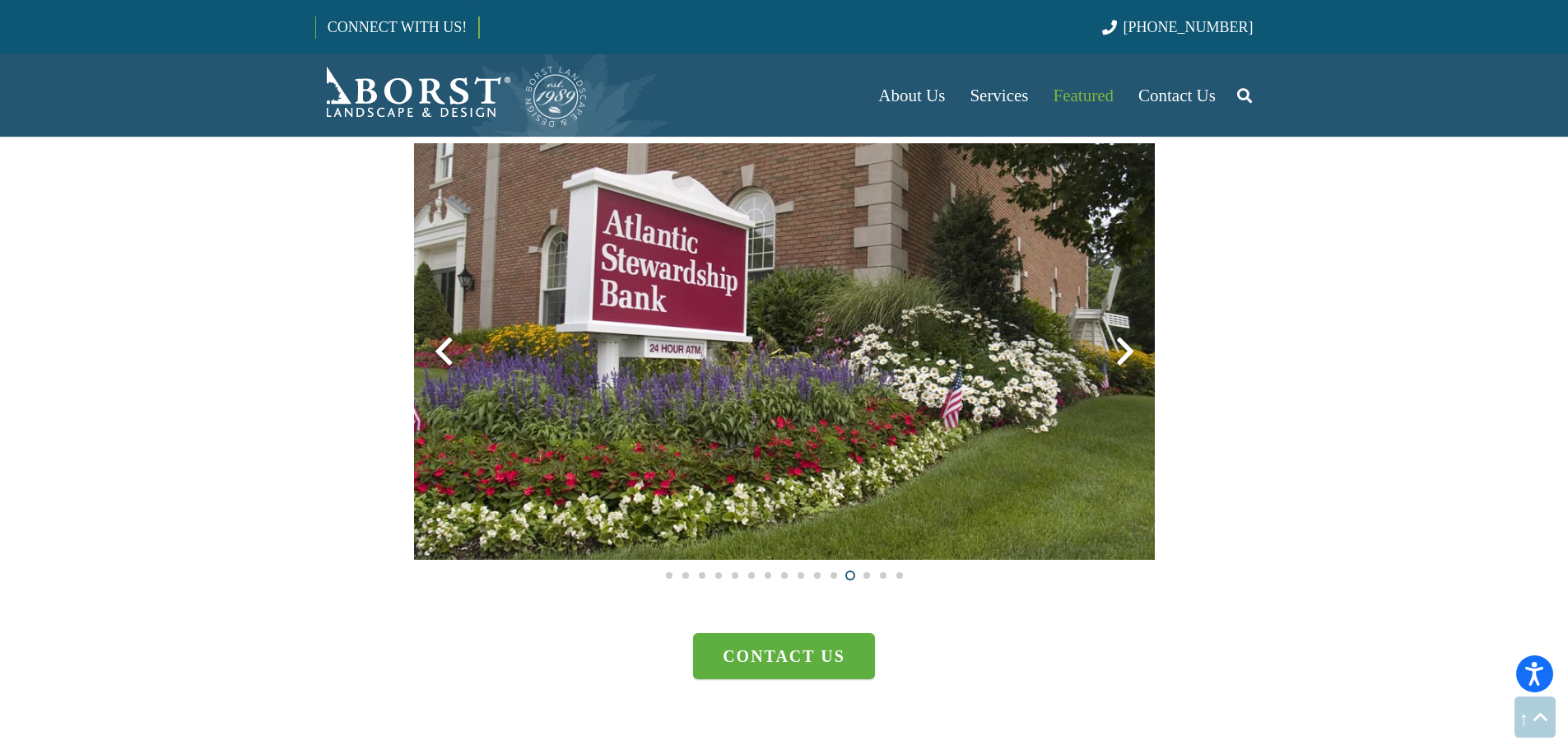
click at [1128, 352] on div at bounding box center [1125, 351] width 59 height 59
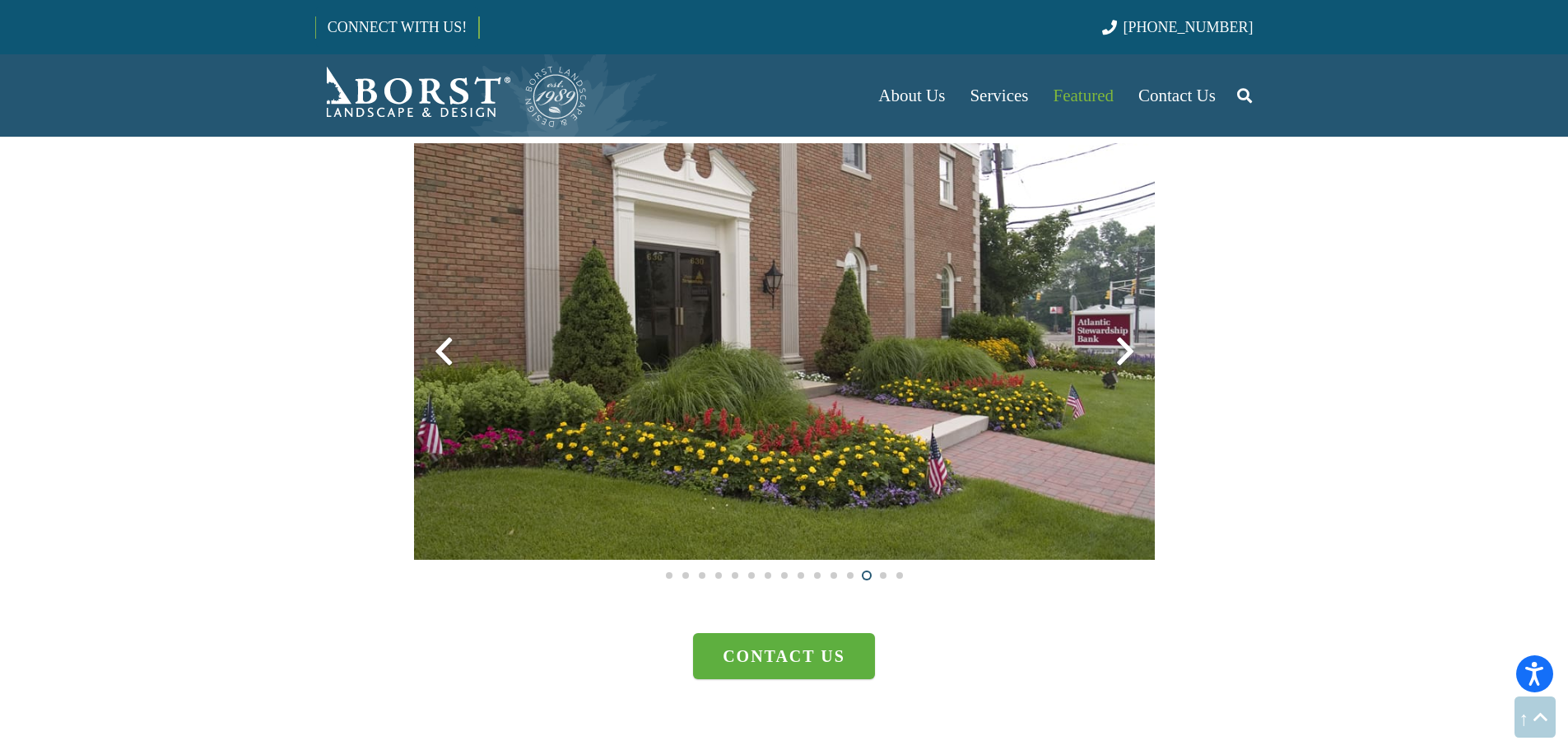
click at [1128, 352] on div at bounding box center [1125, 351] width 59 height 59
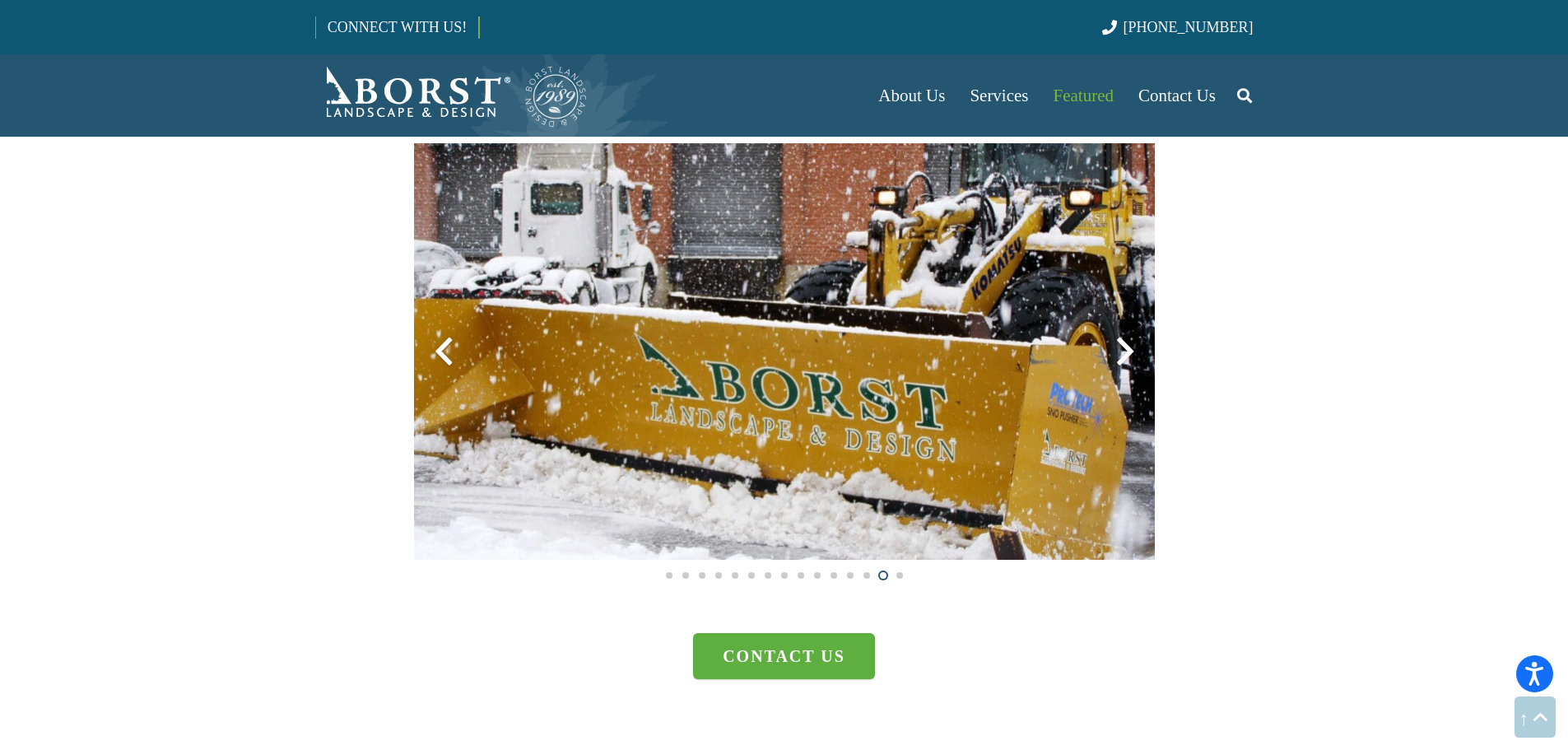
click at [1128, 352] on div at bounding box center [1125, 351] width 59 height 59
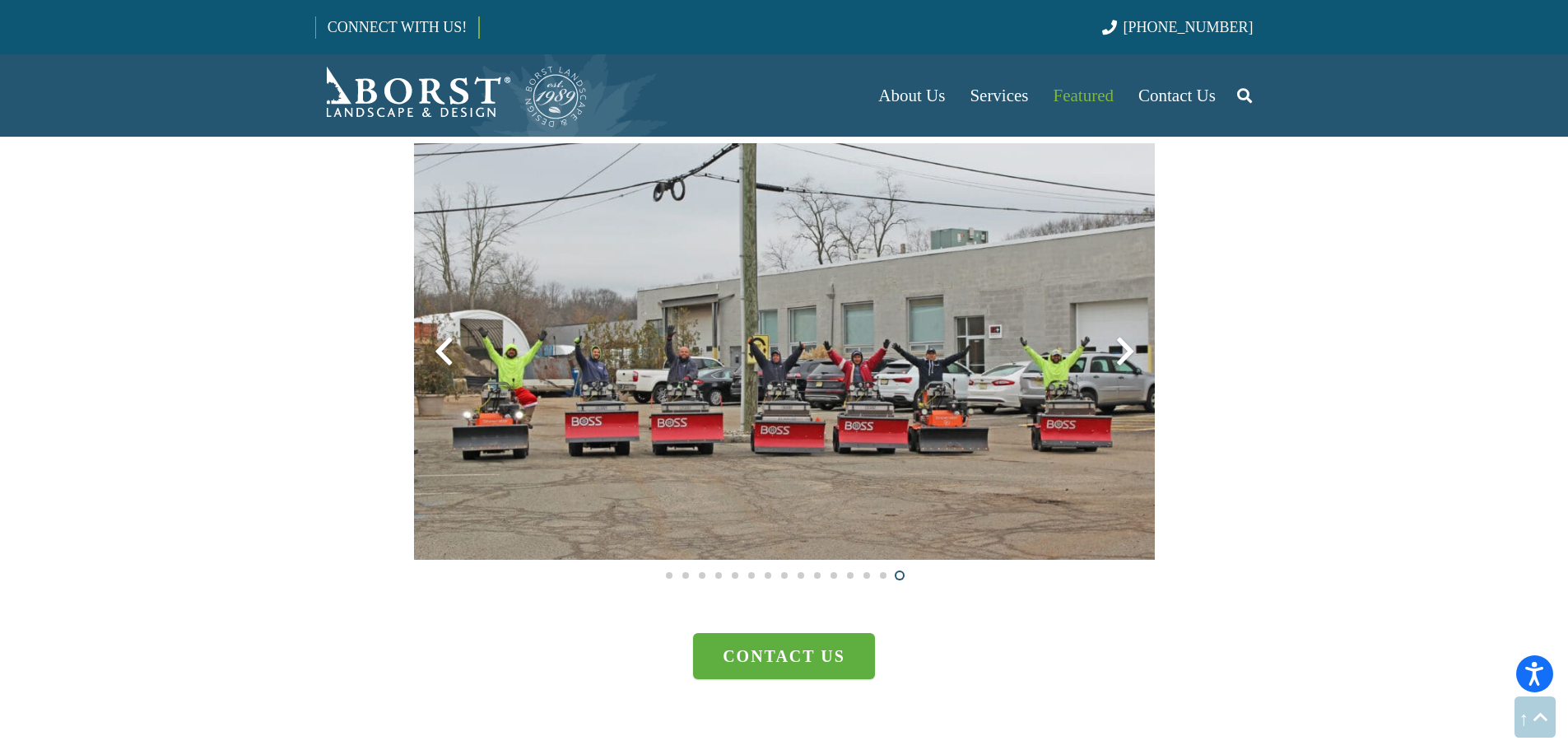
click at [1128, 352] on div at bounding box center [1125, 351] width 59 height 59
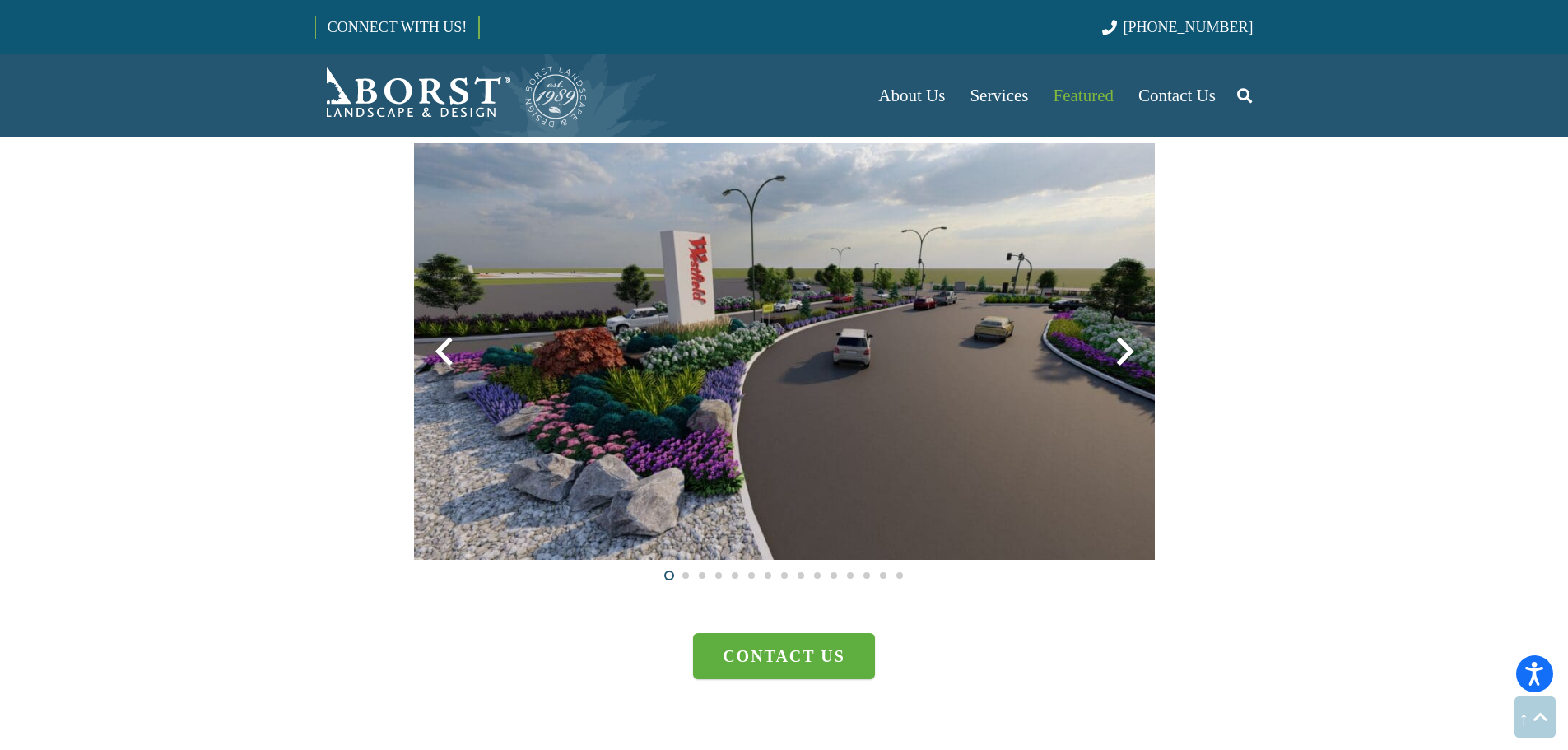
click at [1128, 352] on div at bounding box center [1125, 351] width 59 height 59
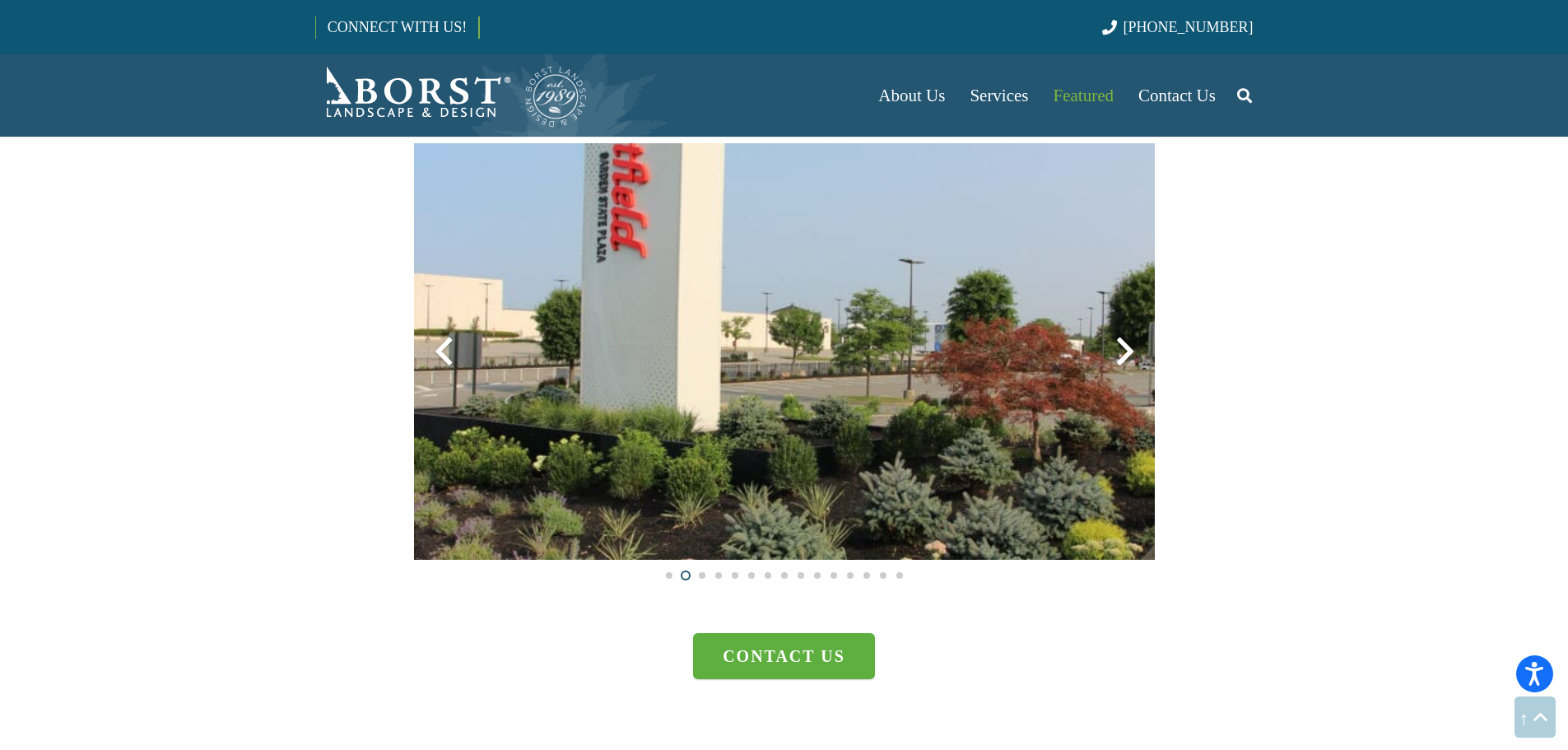
click at [1273, 378] on section "Seasonal Displays Commercial Contact us" at bounding box center [784, 65] width 1568 height 1295
drag, startPoint x: 1307, startPoint y: 355, endPoint x: 1298, endPoint y: 396, distance: 42.0
click at [1307, 355] on section "Seasonal Displays Commercial Contact us" at bounding box center [784, 65] width 1568 height 1295
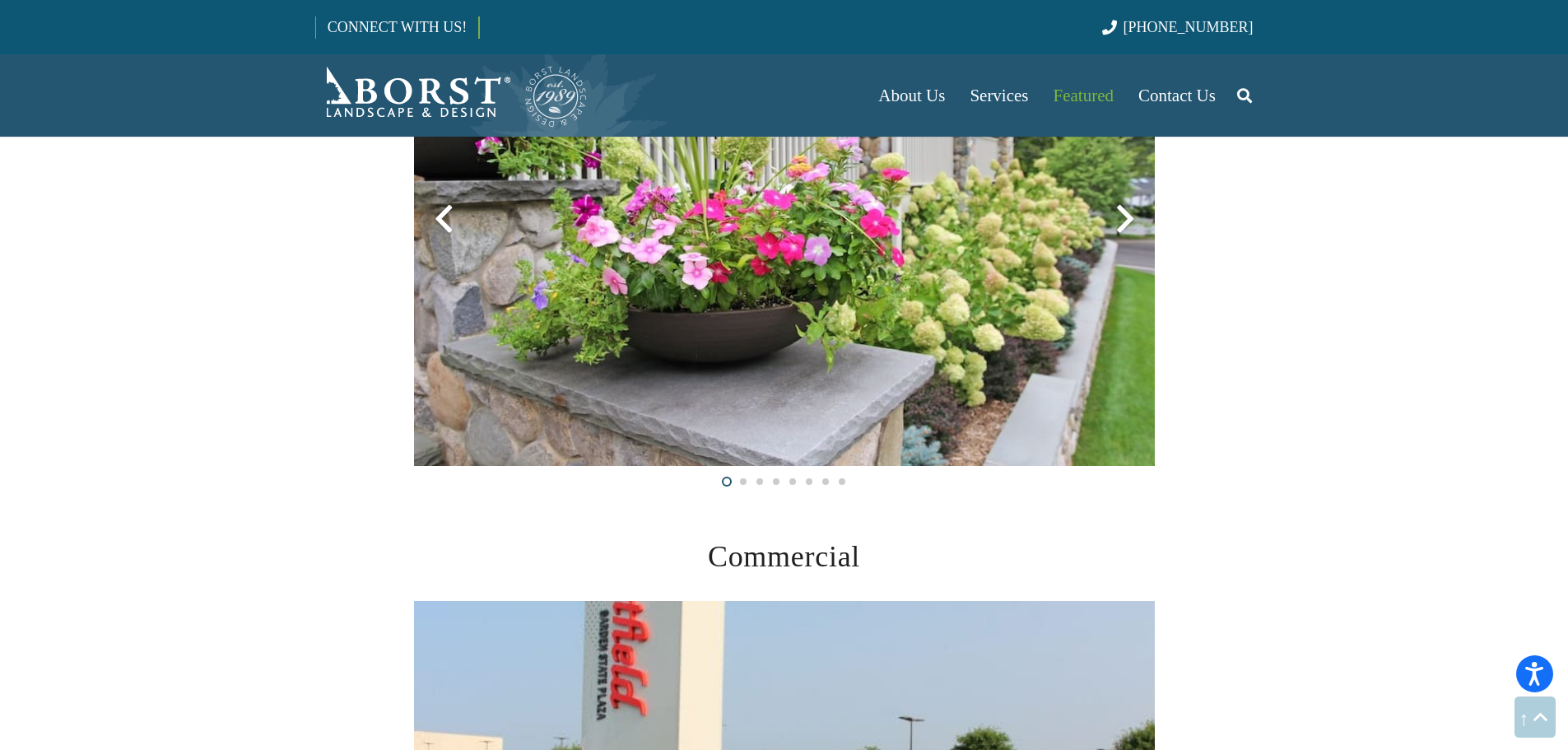
scroll to position [3623, 0]
